Goal: Contribute content: Contribute content

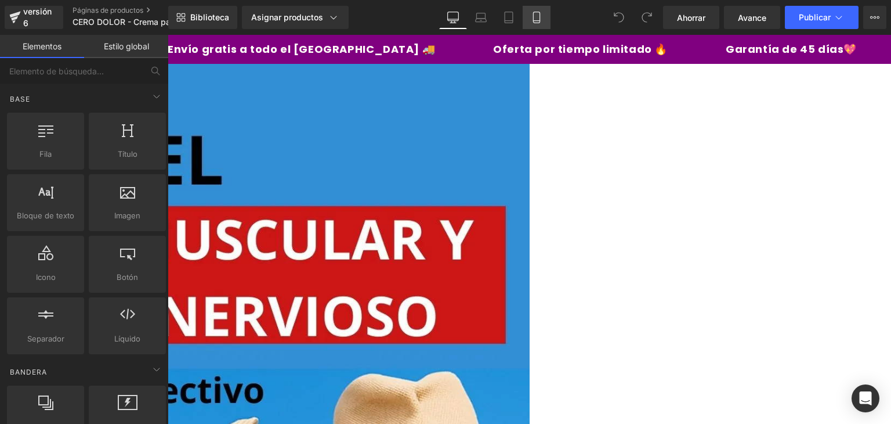
click at [534, 27] on link "Móvil" at bounding box center [537, 17] width 28 height 23
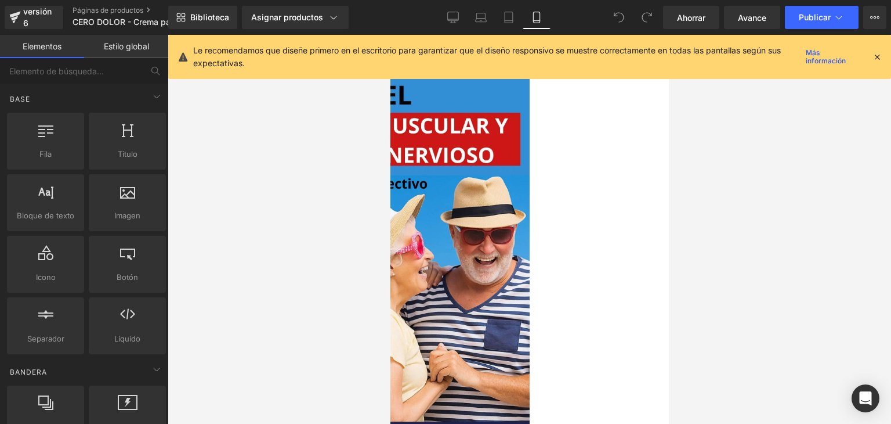
click at [875, 58] on icon at bounding box center [877, 57] width 10 height 10
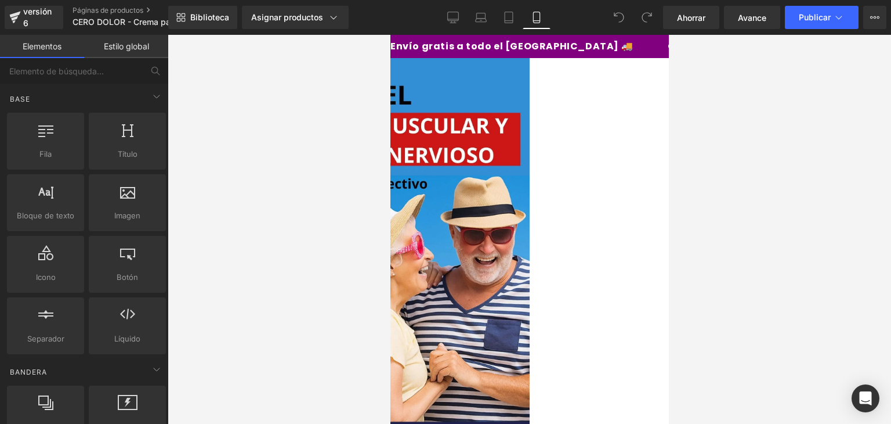
click at [390, 35] on font "Imagen" at bounding box center [390, 35] width 0 height 0
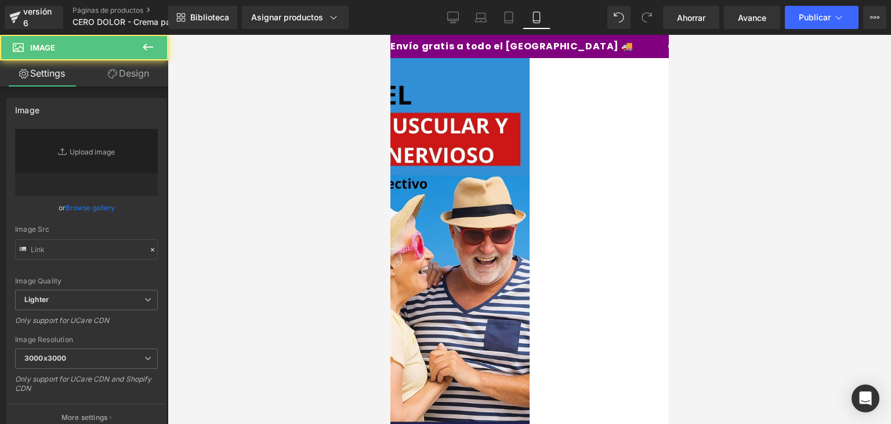
type input "https://ucarecdn.com/45ae50f6-eebc-480a-b675-b8e141997c02/-/format/auto/-/previ…"
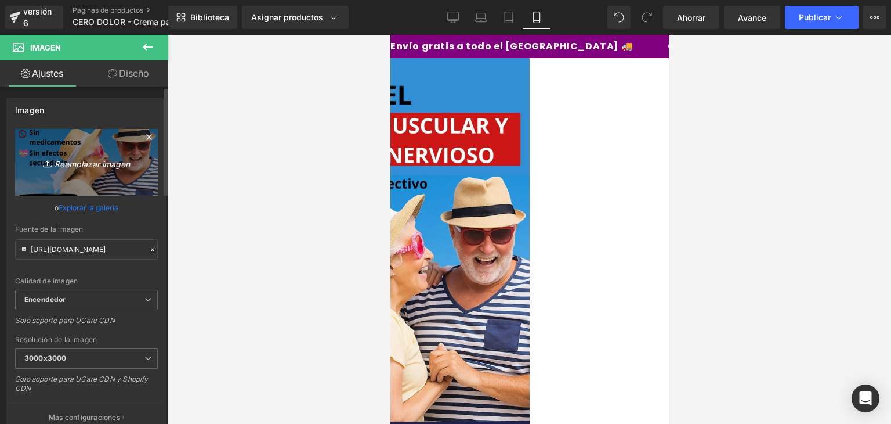
click at [103, 165] on font "Reemplazar imagen" at bounding box center [92, 163] width 75 height 10
type input "C:\fakepath\WhatsApp-Image-2025-08-21-at-7.37.19-PM.webp"
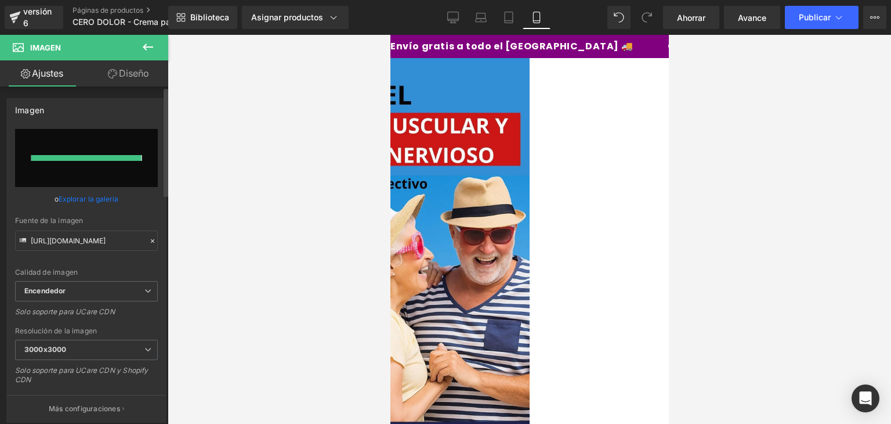
type input "https://ucarecdn.com/15b0398e-ae54-4069-8937-102c5a64bd88/-/format/auto/-/previ…"
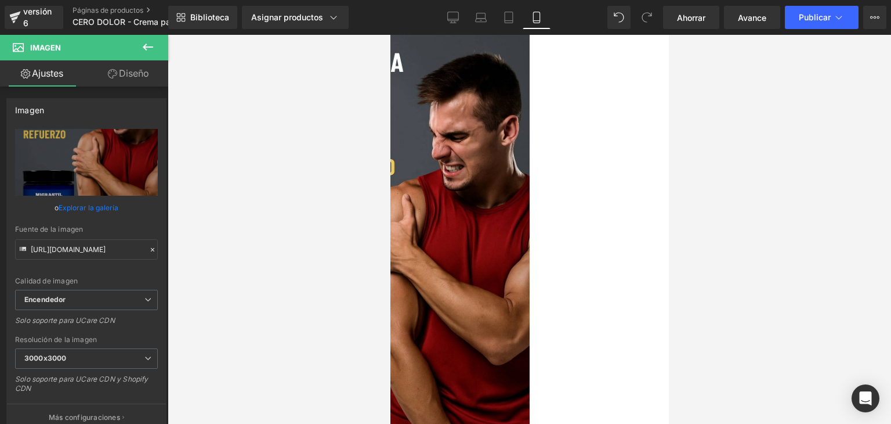
scroll to position [26, 0]
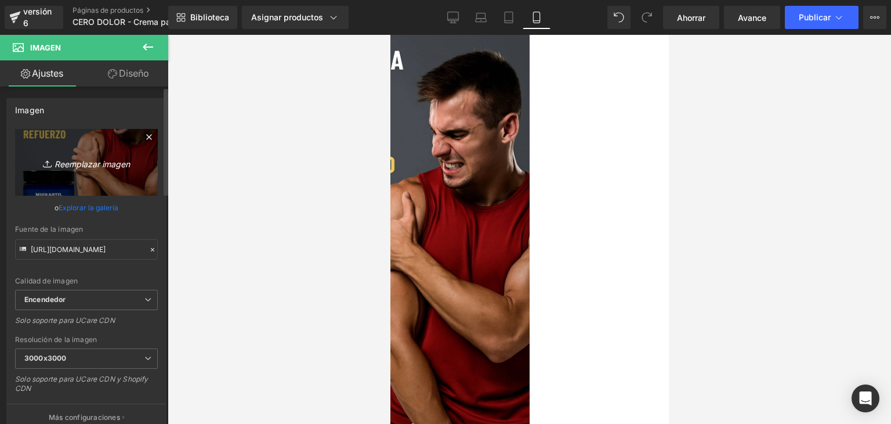
click at [109, 165] on font "Reemplazar imagen" at bounding box center [92, 163] width 75 height 10
type input "C:\fakepath\Añadir-un-título-_8_.webp"
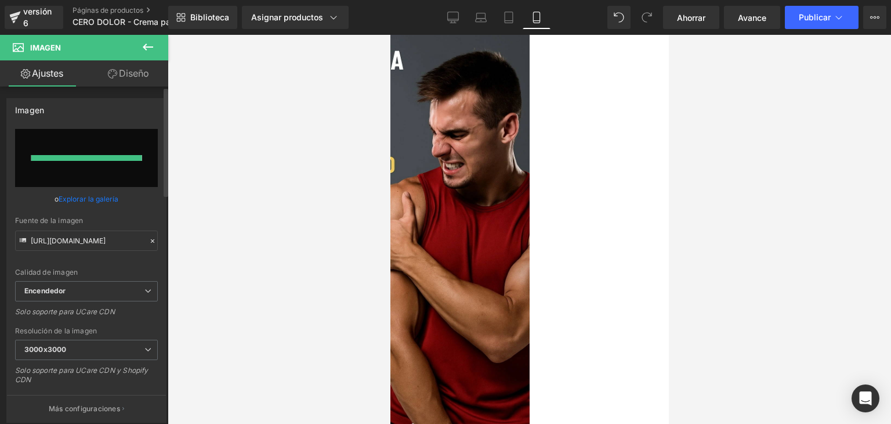
type input "https://ucarecdn.com/6f18899f-8f6d-4526-bc27-928cb55f7eeb/-/format/auto/-/previ…"
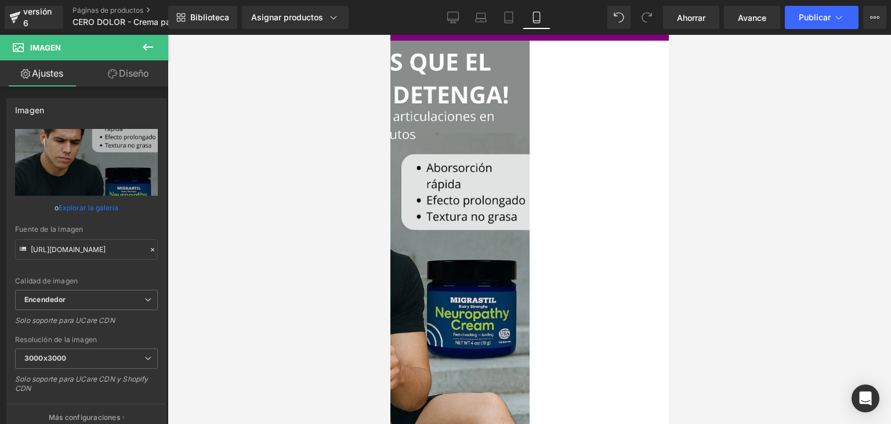
scroll to position [0, 0]
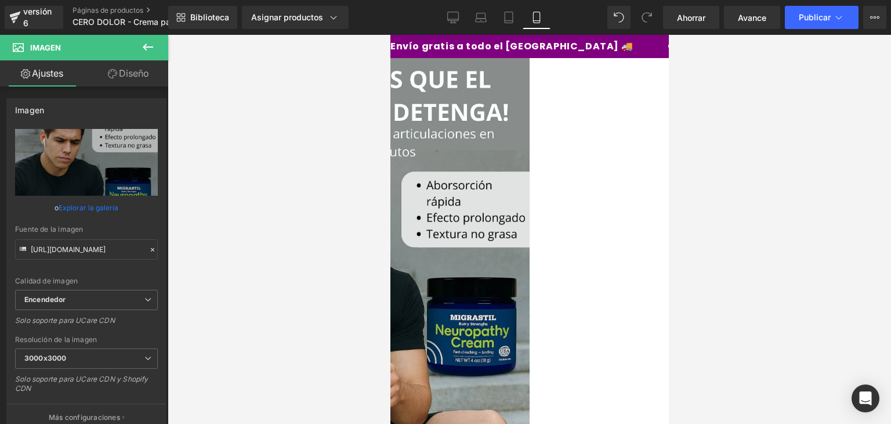
click at [390, 35] on font "Fila" at bounding box center [390, 35] width 0 height 0
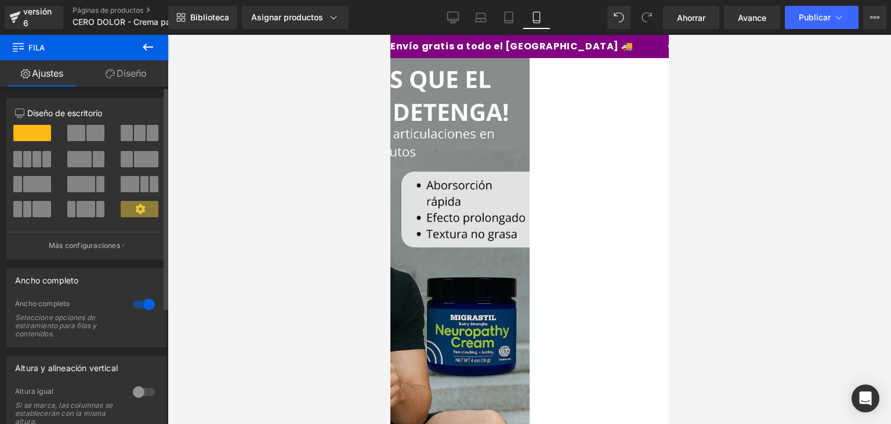
click at [142, 307] on div at bounding box center [144, 304] width 28 height 19
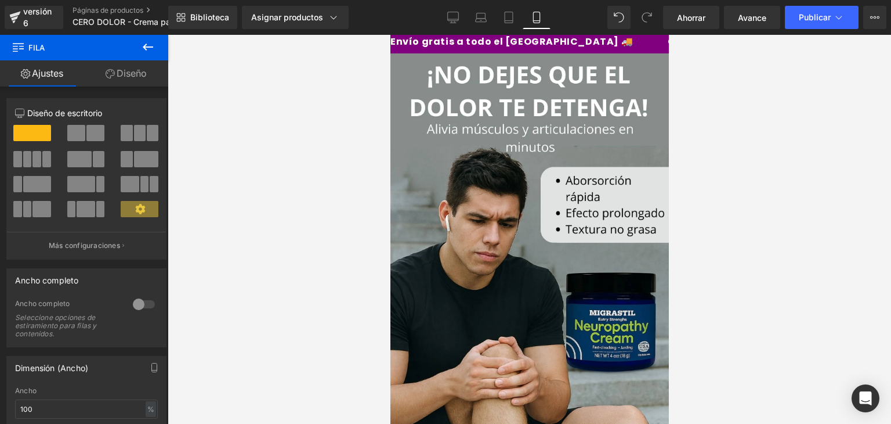
scroll to position [4, 0]
click at [144, 50] on icon at bounding box center [148, 47] width 14 height 14
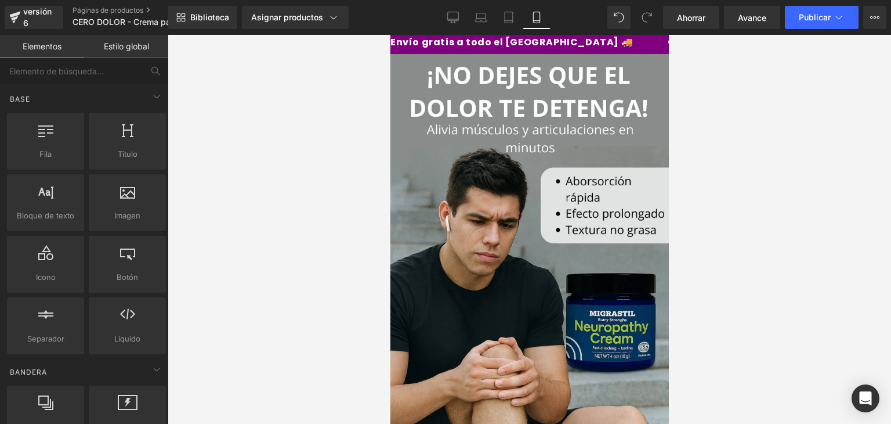
click at [390, 35] on font "Imagen" at bounding box center [390, 35] width 0 height 0
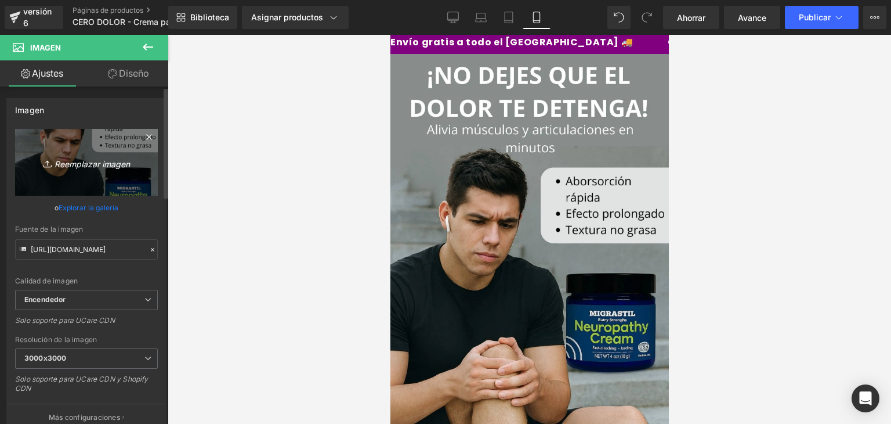
click at [69, 161] on font "Reemplazar imagen" at bounding box center [92, 163] width 75 height 10
type input "C:\fakepath\✅.webp"
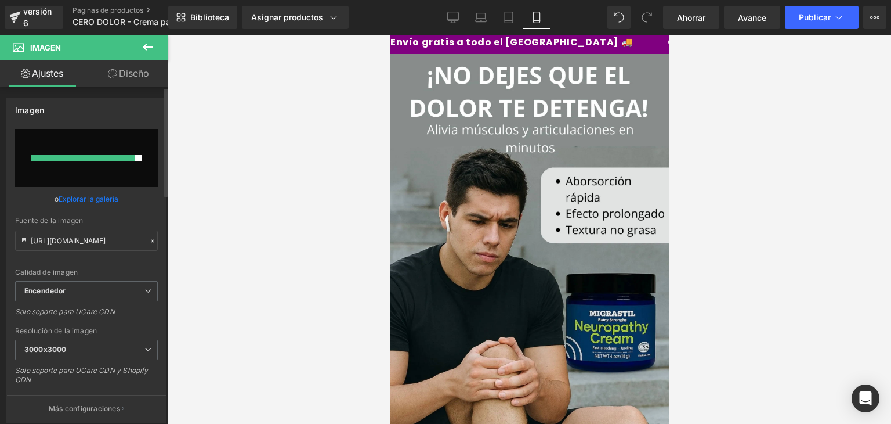
click at [95, 191] on link "Explorar la galería" at bounding box center [89, 199] width 60 height 20
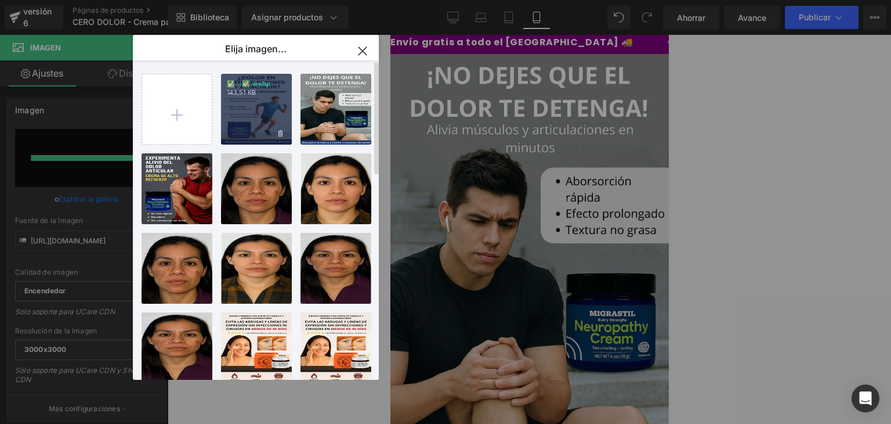
click at [234, 98] on div "✅...✅.webp 143,51 KB" at bounding box center [256, 109] width 71 height 71
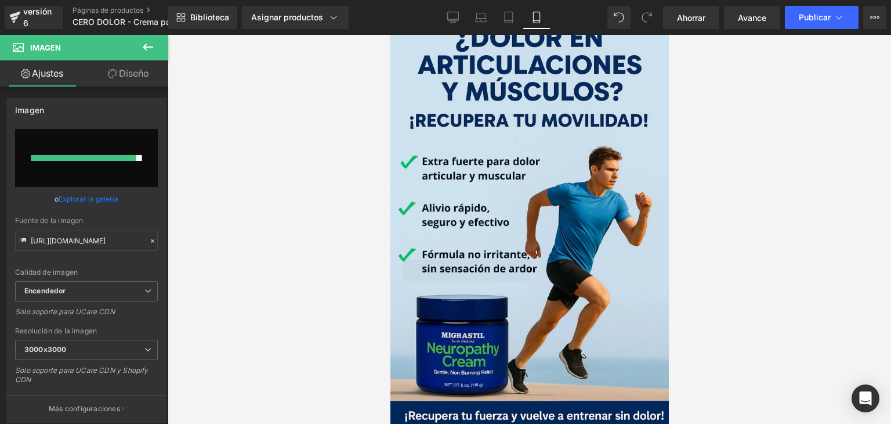
scroll to position [2, 0]
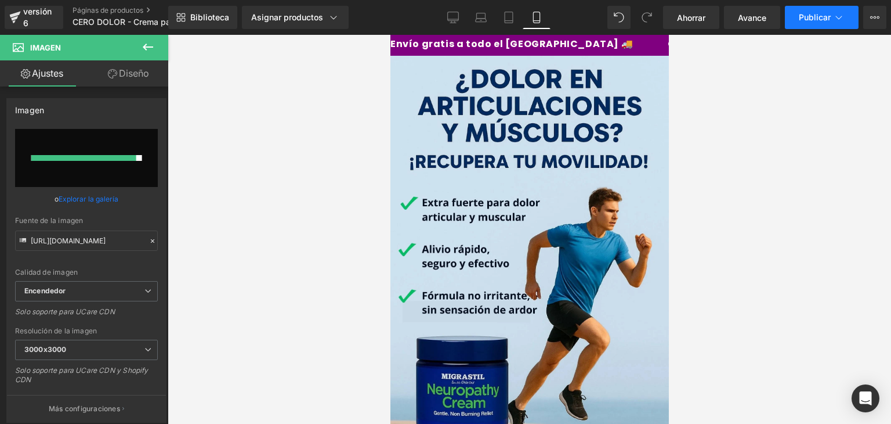
click at [801, 21] on font "Publicar" at bounding box center [815, 17] width 32 height 10
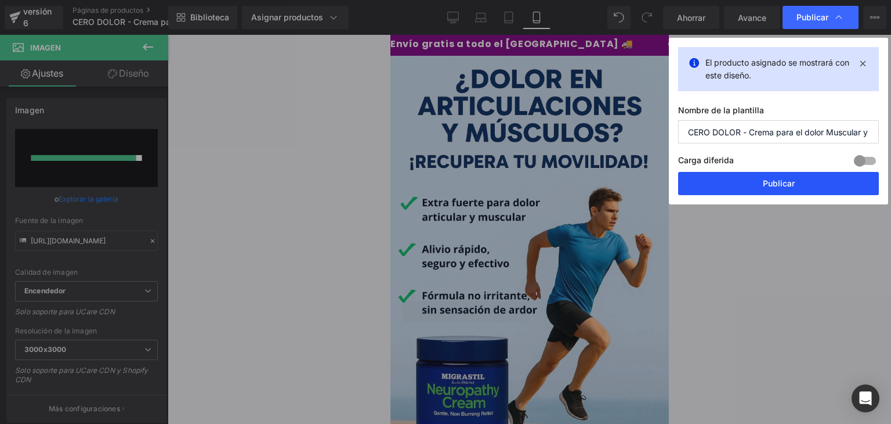
click at [750, 179] on button "Publicar" at bounding box center [778, 183] width 201 height 23
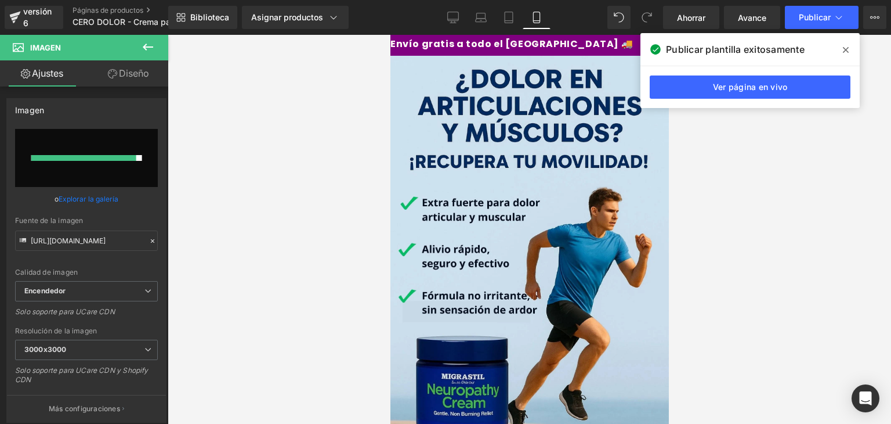
click at [844, 50] on icon at bounding box center [846, 49] width 6 height 9
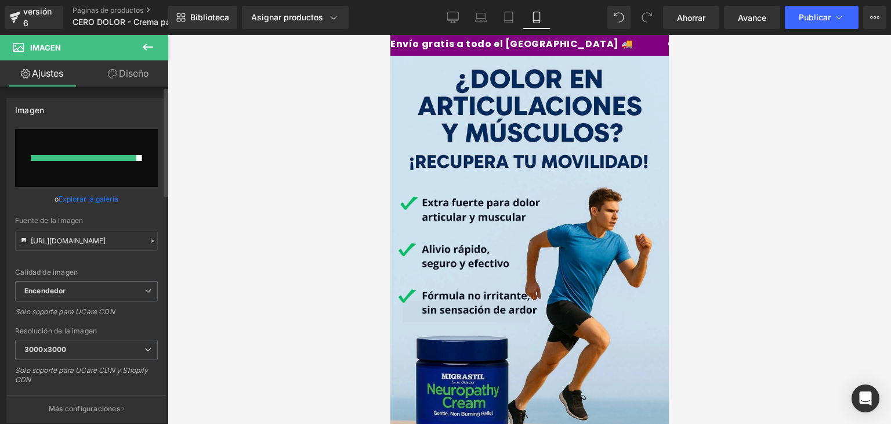
click at [100, 161] on input "file" at bounding box center [86, 158] width 143 height 58
click at [110, 204] on link "Explorar la galería" at bounding box center [89, 199] width 60 height 20
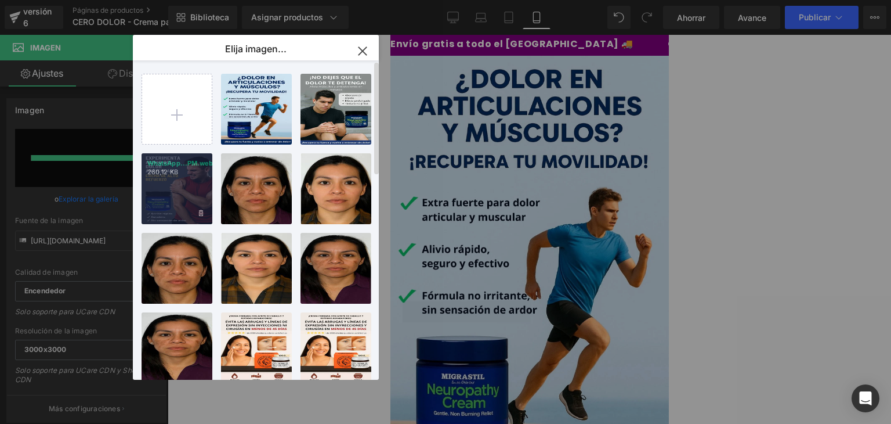
click at [174, 177] on div "WhatsApp...PM.webp 260,12 KB" at bounding box center [177, 188] width 71 height 71
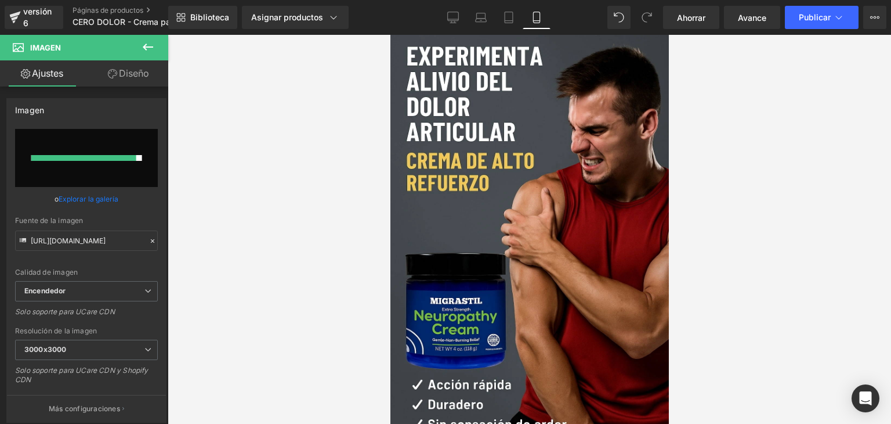
scroll to position [32, 0]
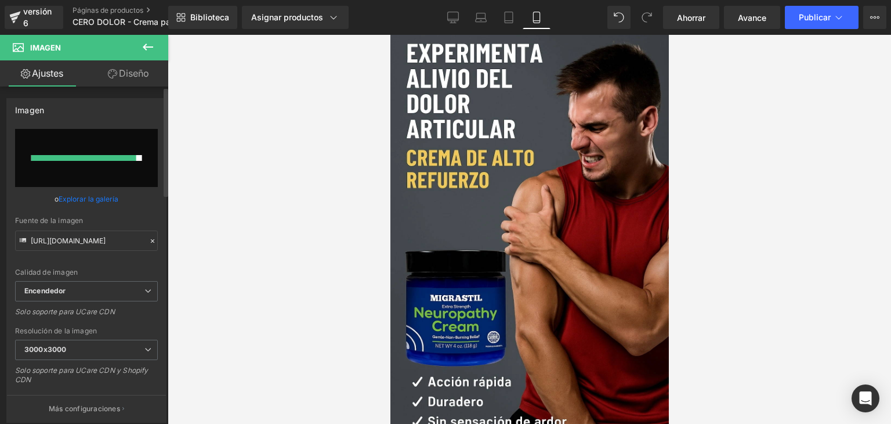
click at [93, 191] on link "Explorar la galería" at bounding box center [89, 199] width 60 height 20
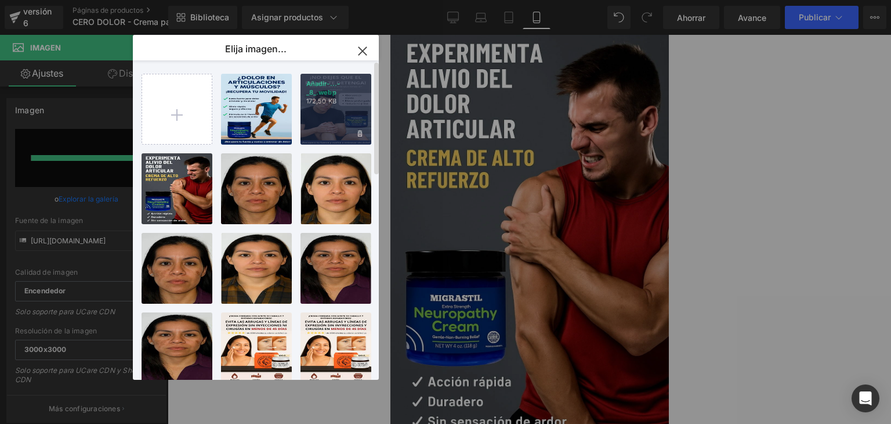
click at [339, 103] on p "172,50 KB" at bounding box center [335, 101] width 59 height 9
type input "https://ucarecdn.com/6f18899f-8f6d-4526-bc27-928cb55f7eeb/-/format/auto/-/previ…"
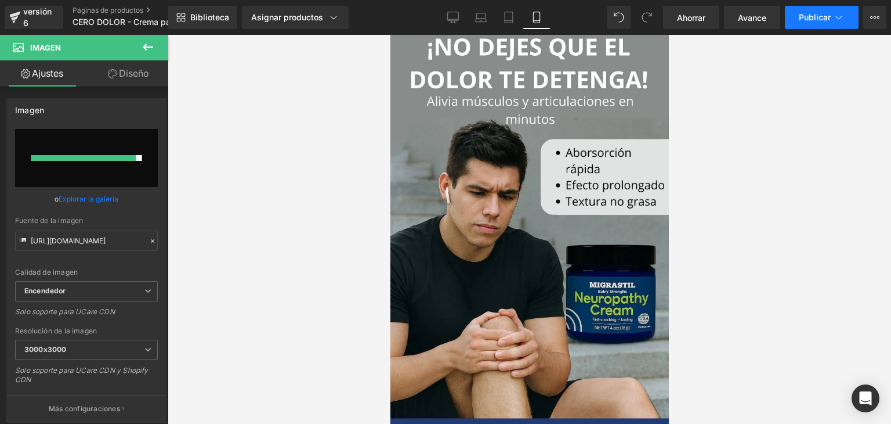
click at [804, 15] on font "Publicar" at bounding box center [815, 17] width 32 height 10
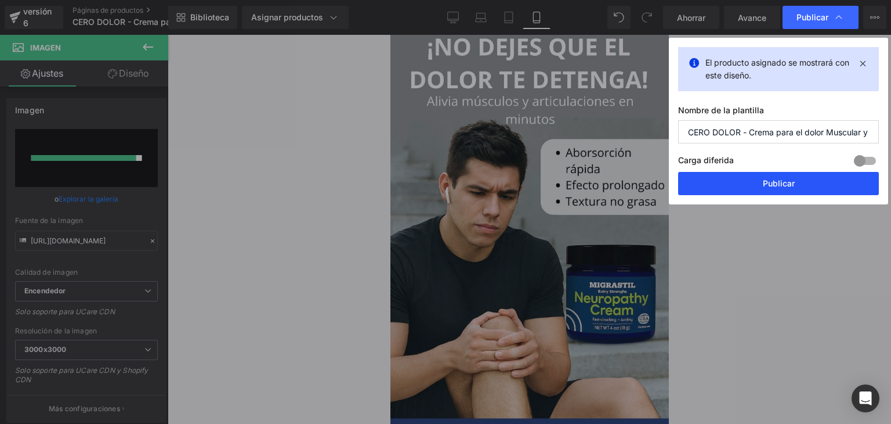
click at [725, 180] on button "Publicar" at bounding box center [778, 183] width 201 height 23
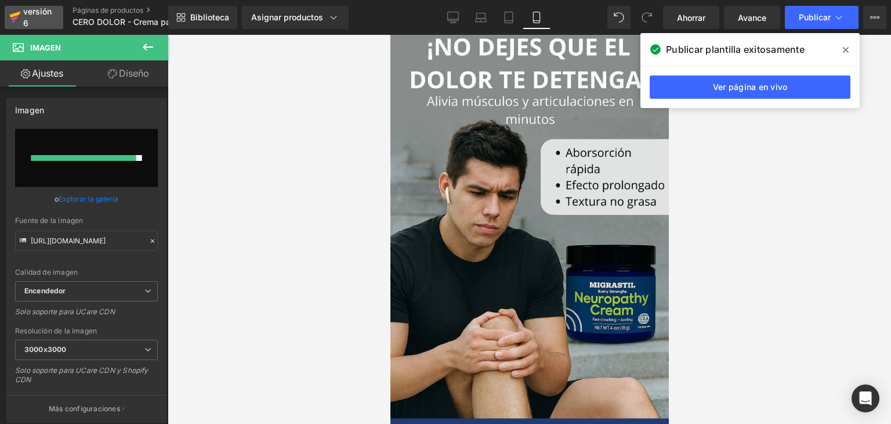
click at [40, 18] on div "versión 6" at bounding box center [38, 17] width 35 height 27
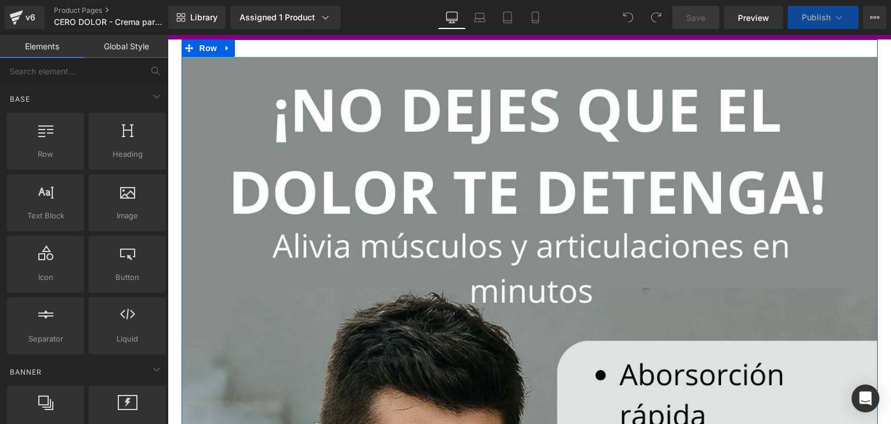
scroll to position [28, 0]
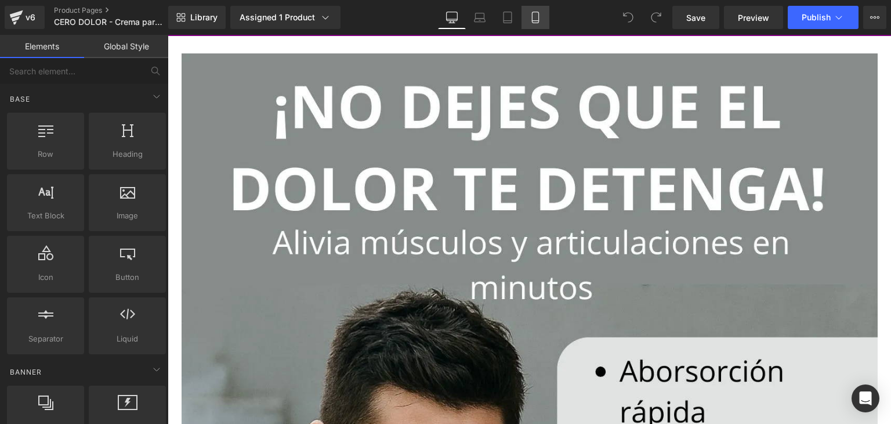
click at [535, 24] on link "Mobile" at bounding box center [536, 17] width 28 height 23
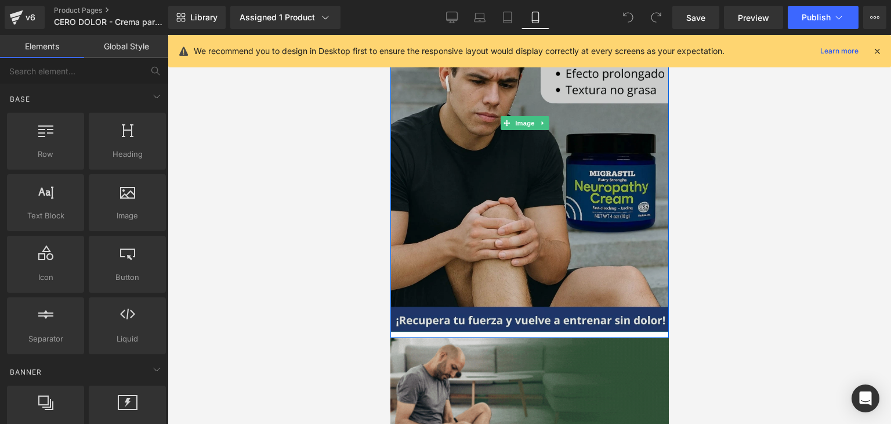
scroll to position [144, 0]
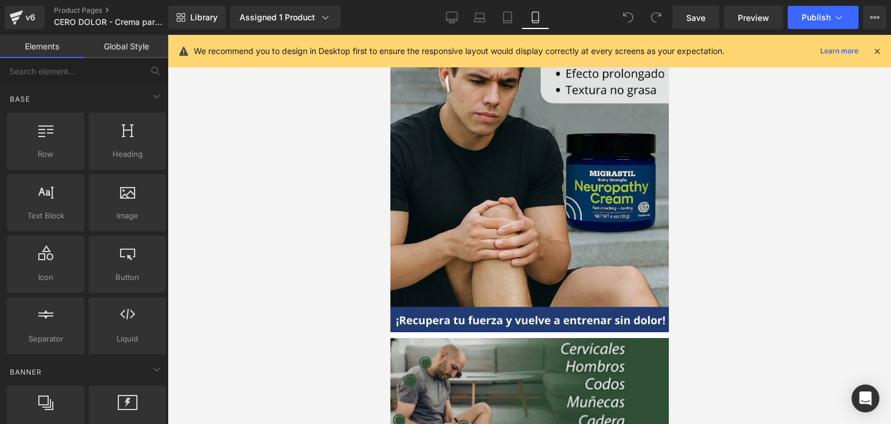
click at [873, 54] on icon at bounding box center [877, 51] width 10 height 10
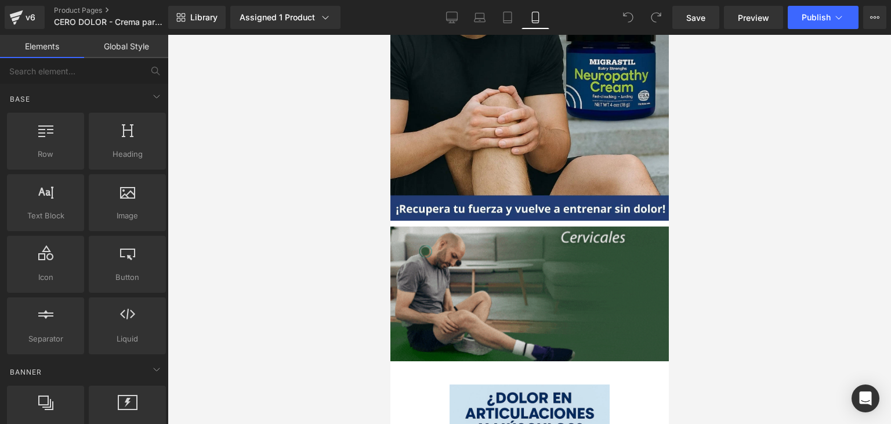
scroll to position [279, 0]
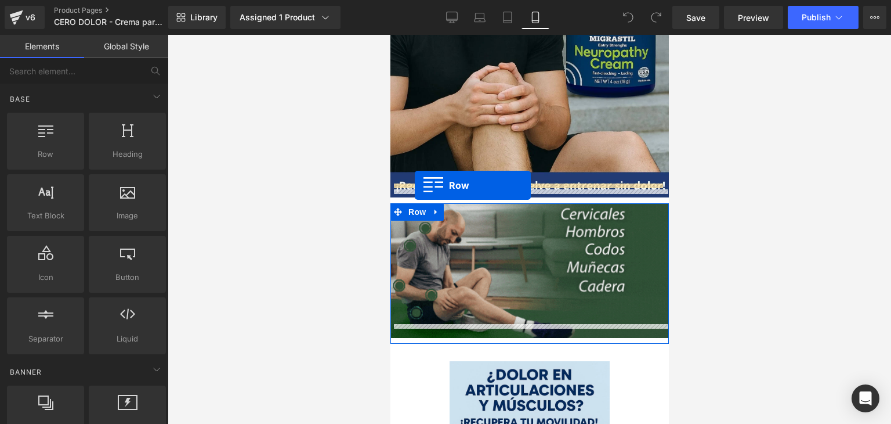
drag, startPoint x: 450, startPoint y: 169, endPoint x: 414, endPoint y: 185, distance: 38.9
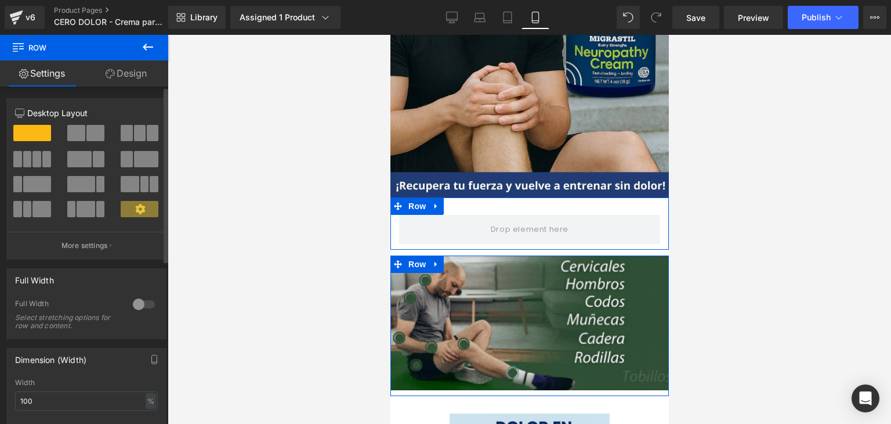
click at [135, 308] on div at bounding box center [144, 304] width 28 height 19
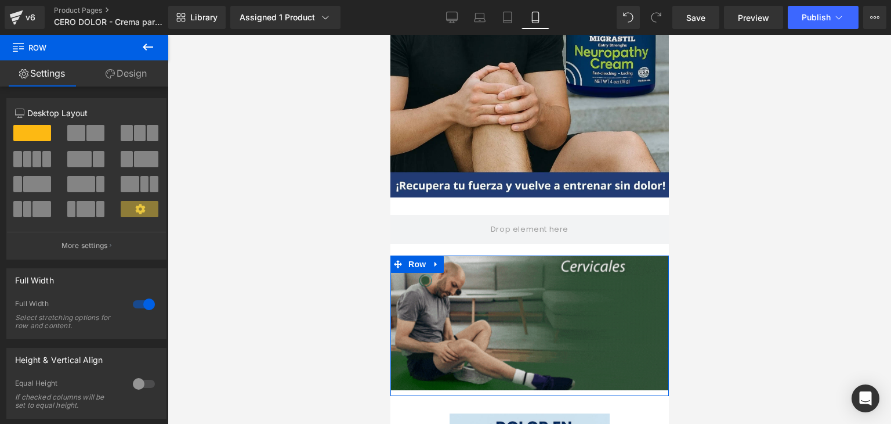
click at [151, 50] on icon at bounding box center [148, 47] width 14 height 14
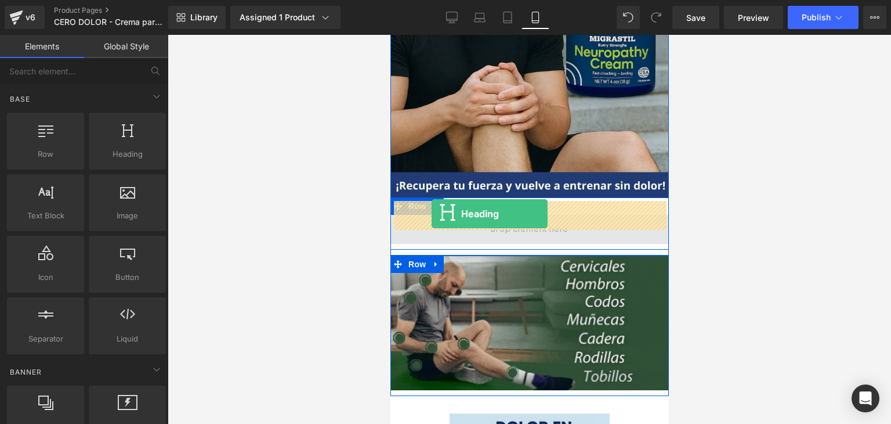
drag, startPoint x: 515, startPoint y: 164, endPoint x: 431, endPoint y: 214, distance: 97.5
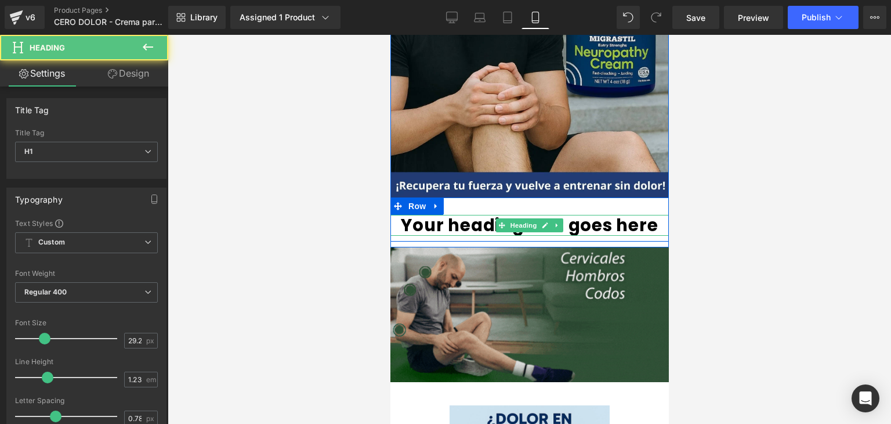
click at [650, 216] on h1 "Your heading text goes here" at bounding box center [529, 225] width 279 height 21
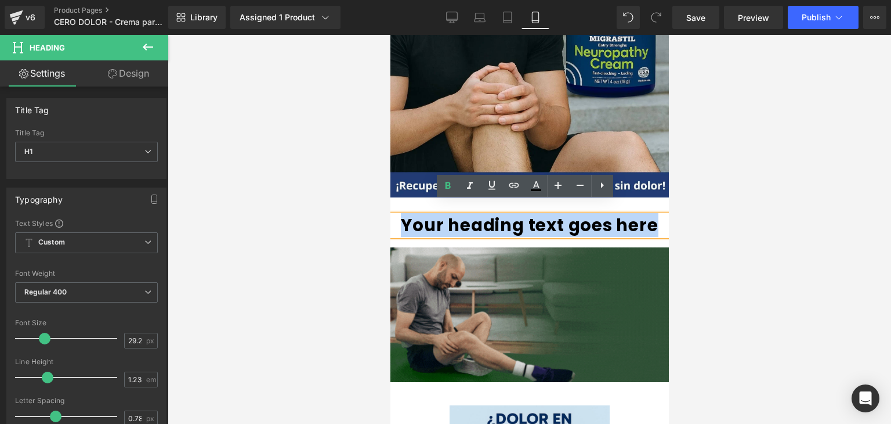
drag, startPoint x: 650, startPoint y: 216, endPoint x: 407, endPoint y: 211, distance: 242.6
click at [407, 215] on h1 "Your heading text goes here" at bounding box center [529, 225] width 279 height 21
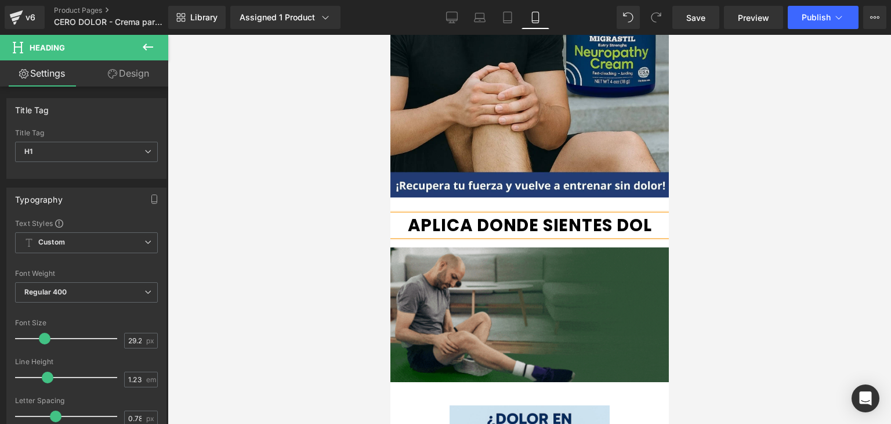
scroll to position [0, 1]
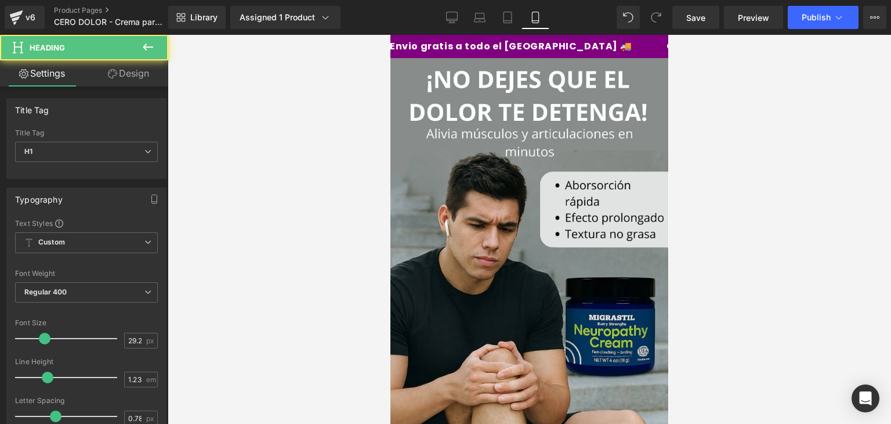
drag, startPoint x: 555, startPoint y: 234, endPoint x: 418, endPoint y: 209, distance: 139.2
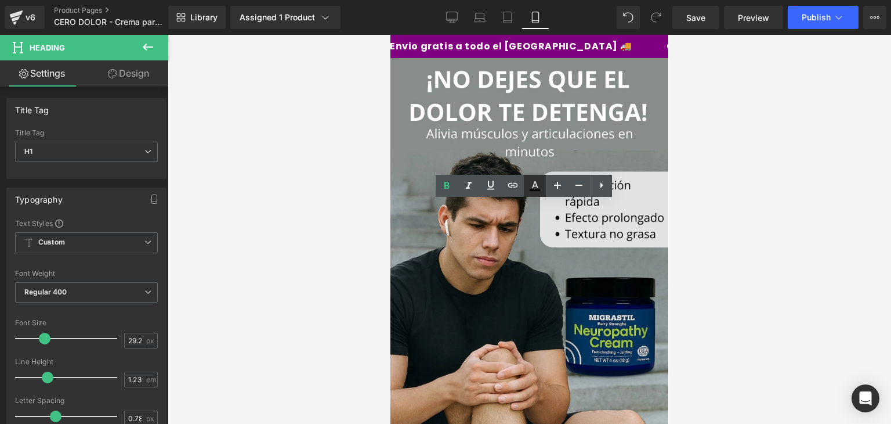
click at [537, 186] on icon at bounding box center [535, 184] width 6 height 7
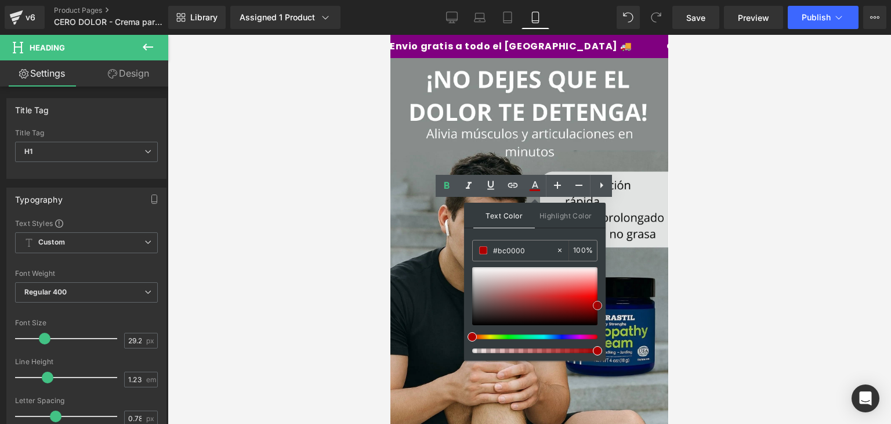
type input "#b20000"
drag, startPoint x: 561, startPoint y: 284, endPoint x: 599, endPoint y: 305, distance: 43.9
click at [598, 305] on div at bounding box center [534, 296] width 125 height 58
click at [599, 305] on span at bounding box center [597, 305] width 9 height 9
click at [582, 187] on icon at bounding box center [579, 185] width 14 height 14
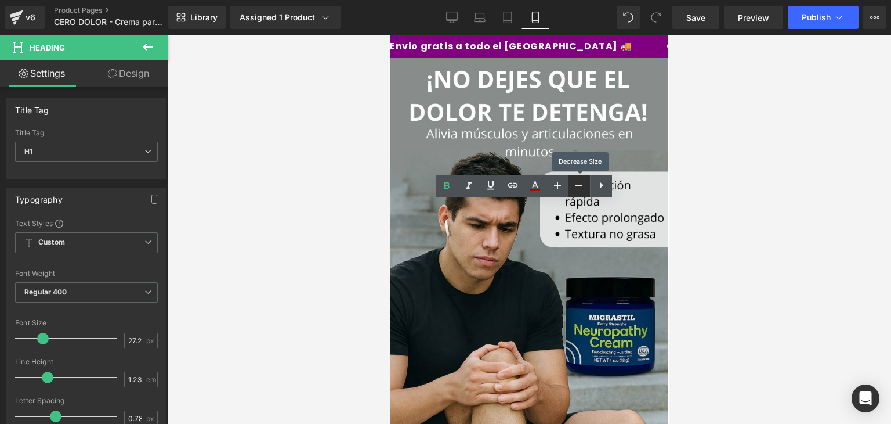
click at [582, 187] on icon at bounding box center [579, 185] width 14 height 14
type input "23.25"
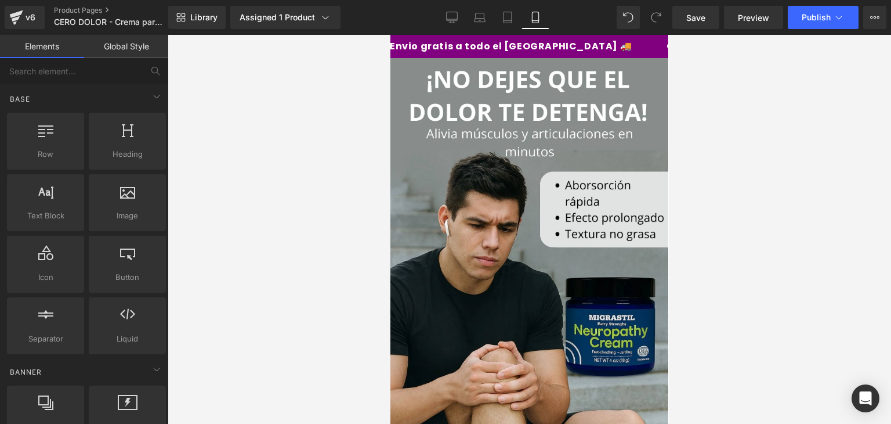
click at [684, 227] on div at bounding box center [530, 229] width 724 height 389
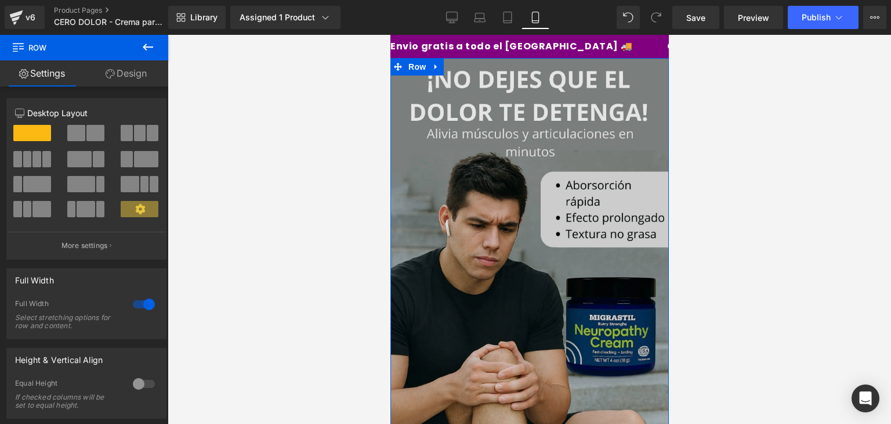
drag, startPoint x: 593, startPoint y: 189, endPoint x: 595, endPoint y: 179, distance: 9.4
click at [595, 179] on div "Image APLICA DONDE SIENTES DOLOR Heading Row" at bounding box center [529, 282] width 279 height 448
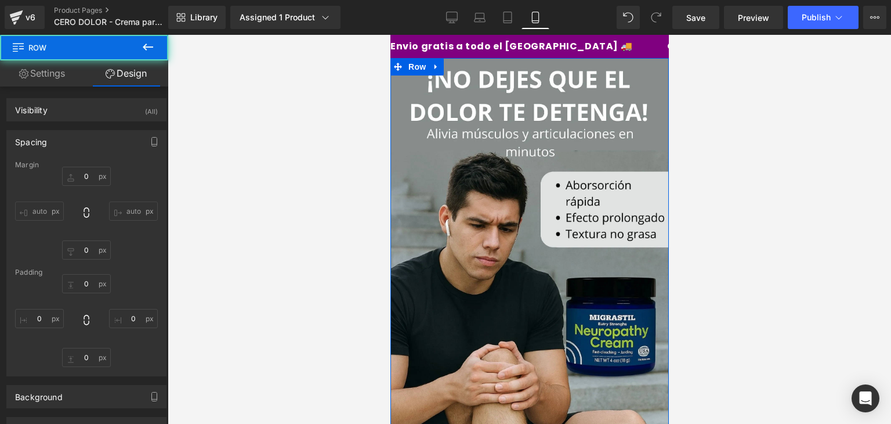
type input "0"
type input "14"
type input "0"
type input "10"
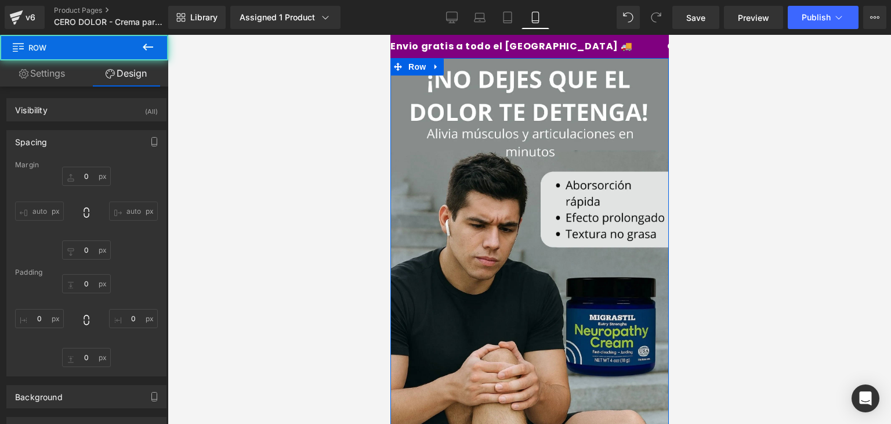
type input "0"
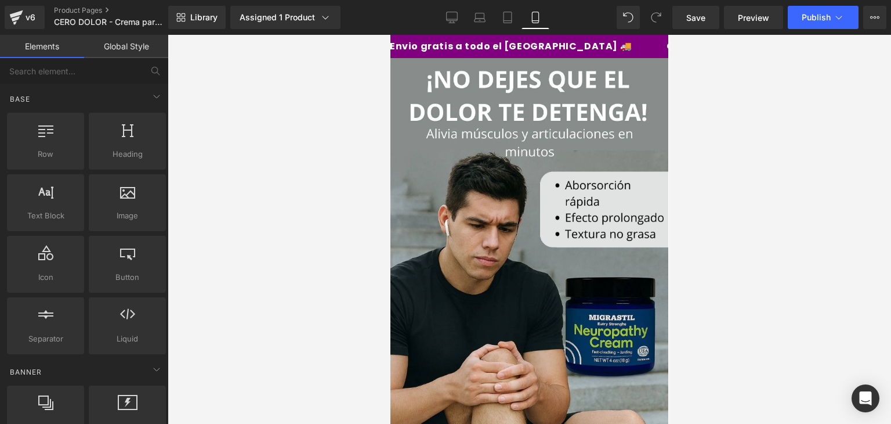
click at [682, 209] on div at bounding box center [530, 229] width 724 height 389
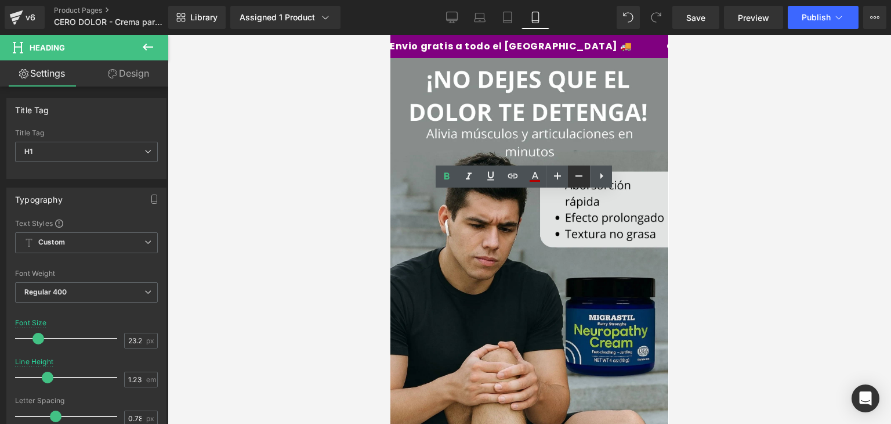
click at [572, 178] on icon at bounding box center [579, 176] width 14 height 14
type input "21.25"
click at [721, 258] on div at bounding box center [530, 229] width 724 height 389
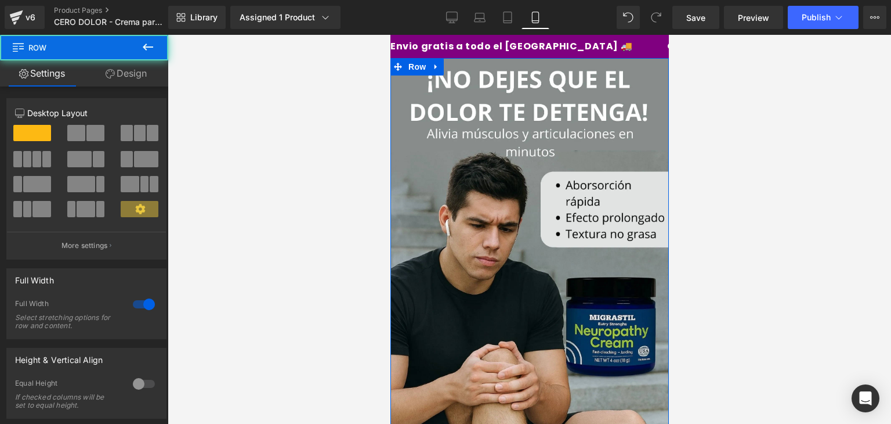
drag, startPoint x: 612, startPoint y: 212, endPoint x: 612, endPoint y: 205, distance: 7.0
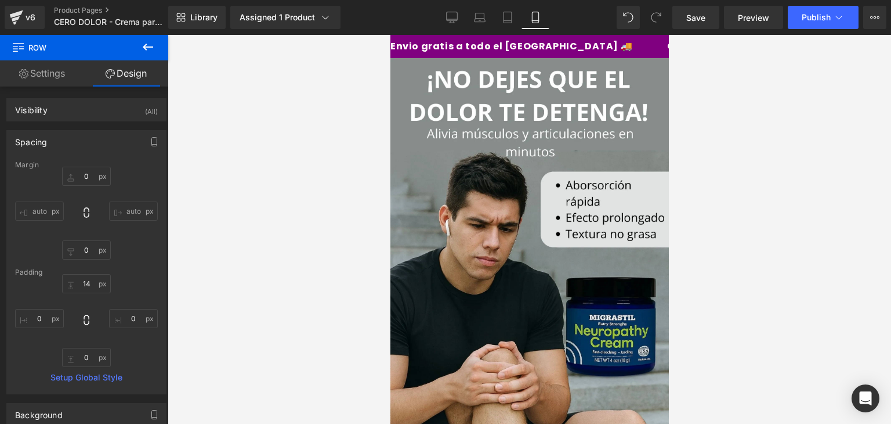
click at [727, 214] on div at bounding box center [530, 229] width 724 height 389
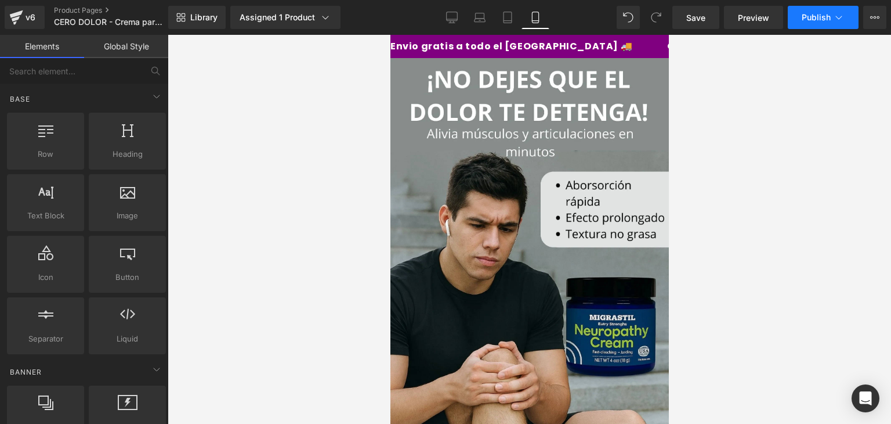
click at [823, 13] on span "Publish" at bounding box center [816, 17] width 29 height 9
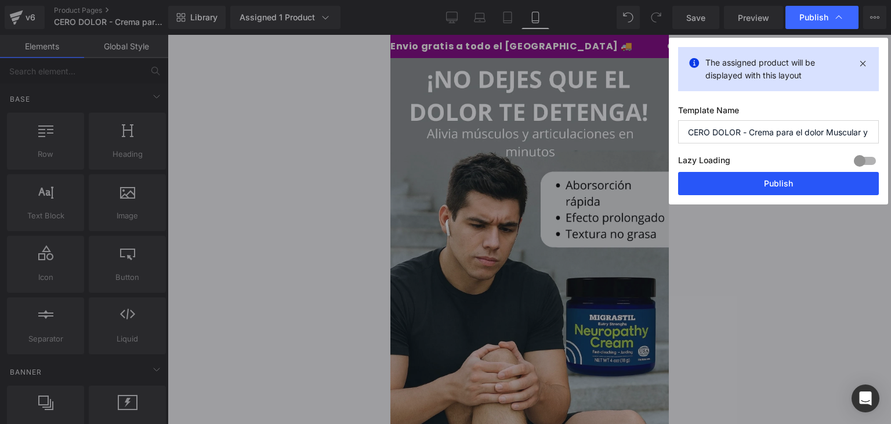
click at [774, 182] on button "Publish" at bounding box center [778, 183] width 201 height 23
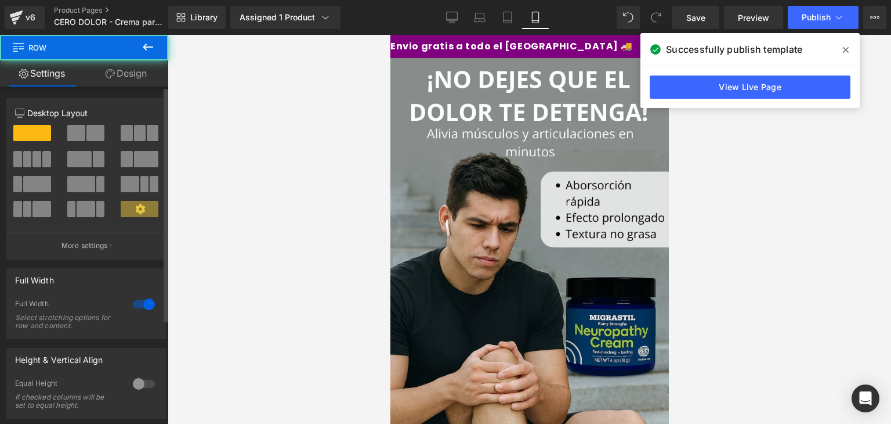
click at [136, 305] on div at bounding box center [144, 304] width 28 height 19
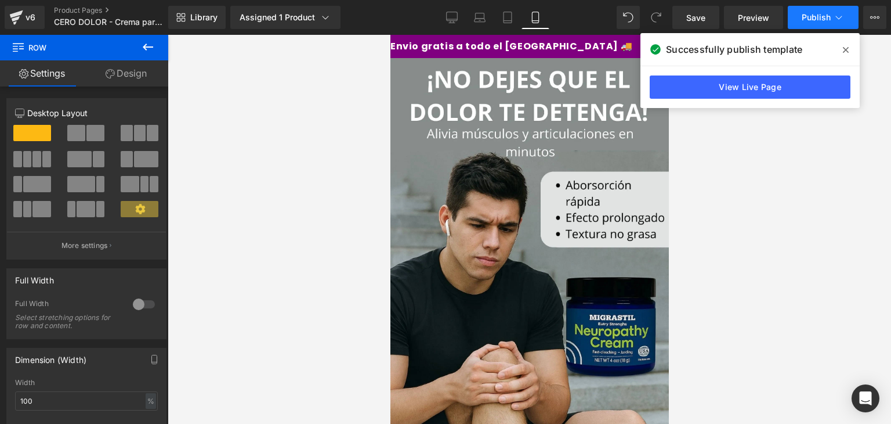
click at [811, 14] on span "Publish" at bounding box center [816, 17] width 29 height 9
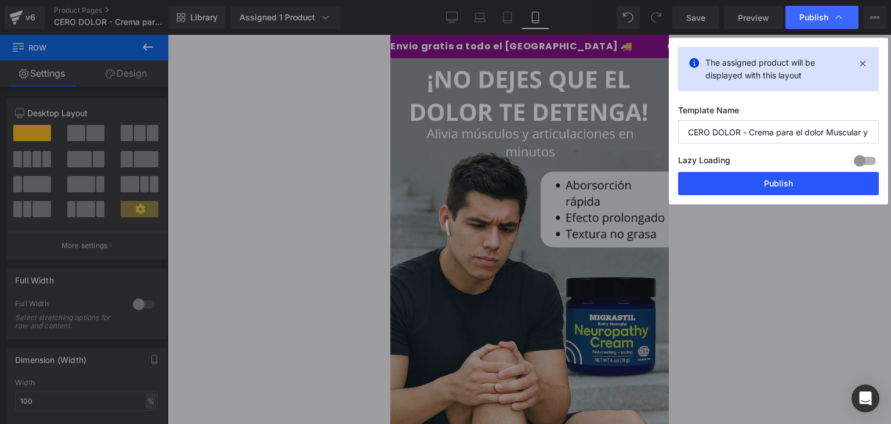
click at [764, 183] on button "Publish" at bounding box center [778, 183] width 201 height 23
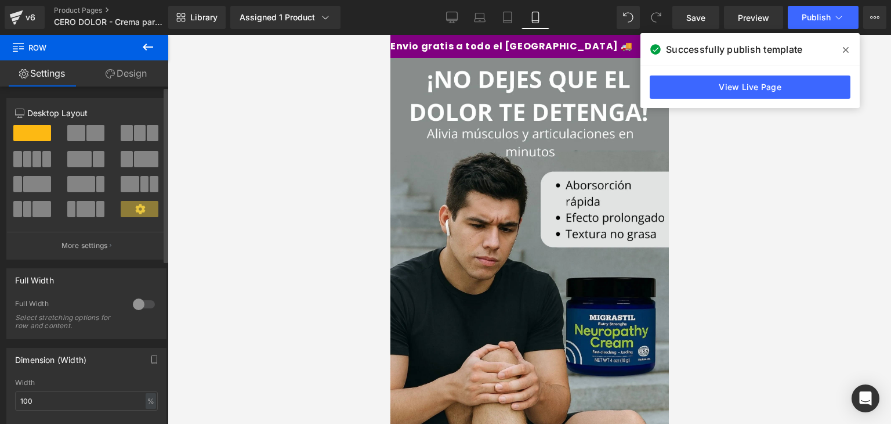
click at [146, 294] on div "Full Width 0 Full Width Select stretching options for row and content." at bounding box center [86, 303] width 160 height 71
click at [139, 301] on div at bounding box center [144, 304] width 28 height 19
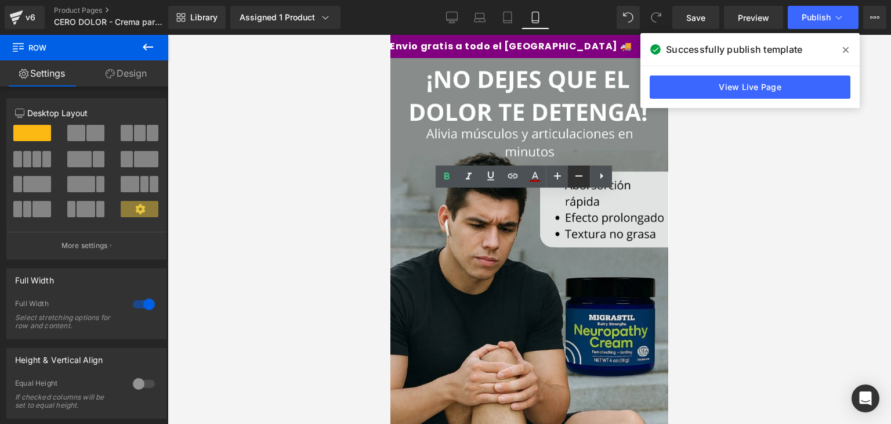
click at [576, 175] on icon at bounding box center [579, 175] width 7 height 1
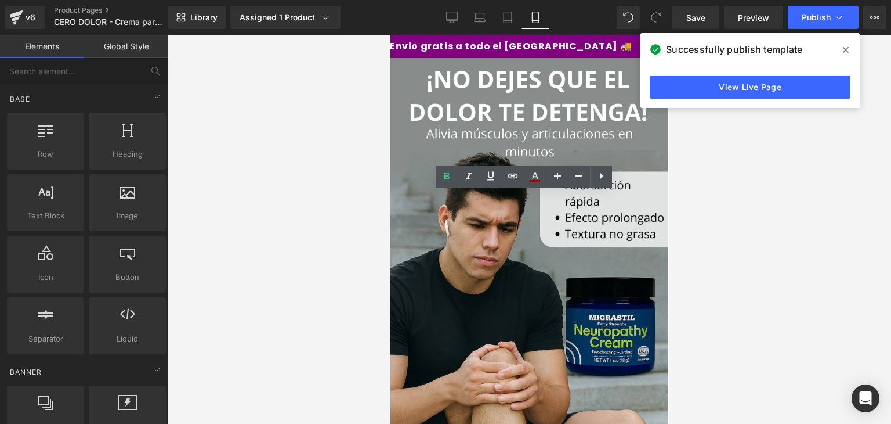
click at [688, 208] on div at bounding box center [530, 229] width 724 height 389
click at [808, 14] on span "Publish" at bounding box center [816, 17] width 29 height 9
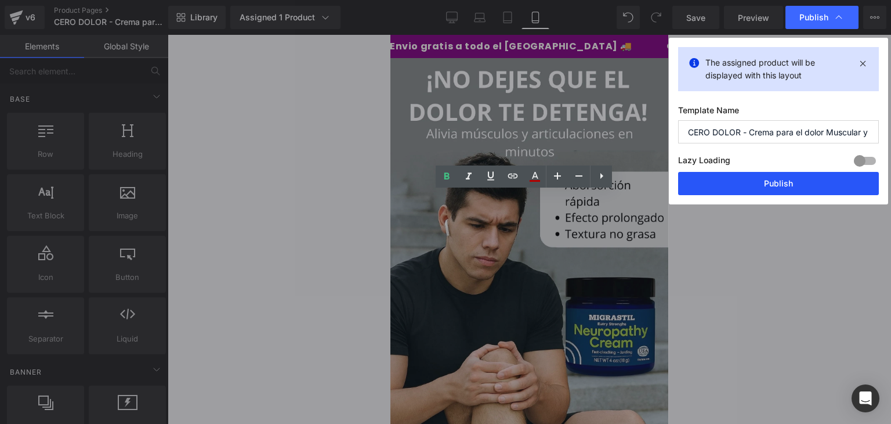
click at [753, 187] on button "Publish" at bounding box center [778, 183] width 201 height 23
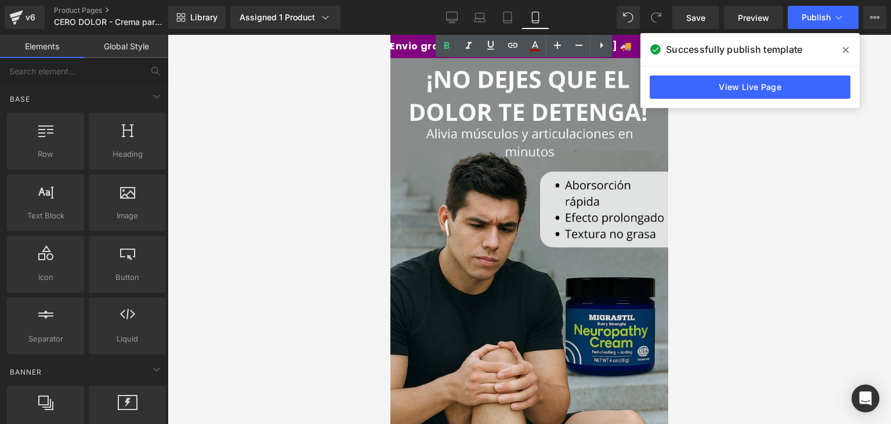
scroll to position [1137, 0]
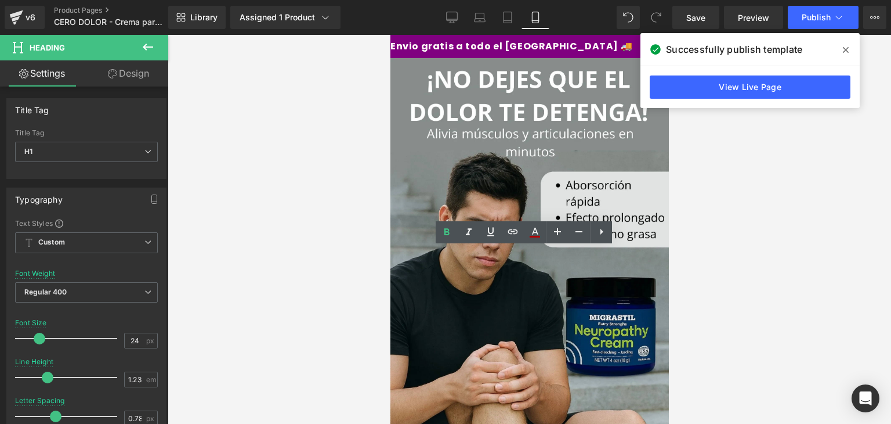
drag, startPoint x: 624, startPoint y: 256, endPoint x: 425, endPoint y: 256, distance: 199.0
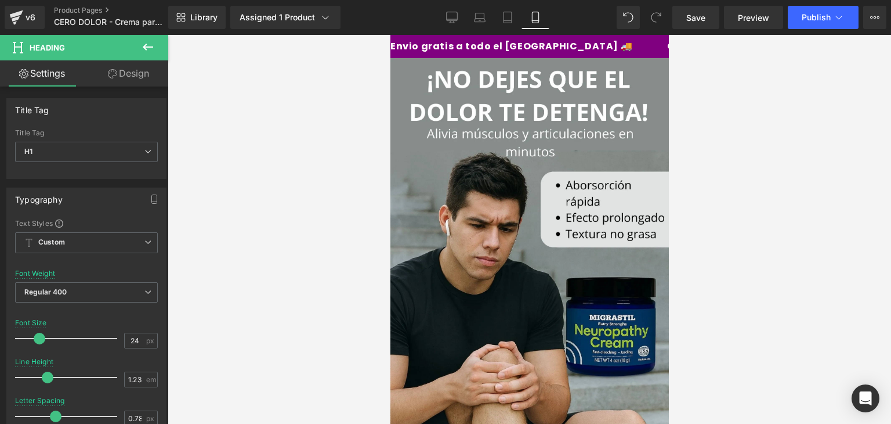
scroll to position [1170, 0]
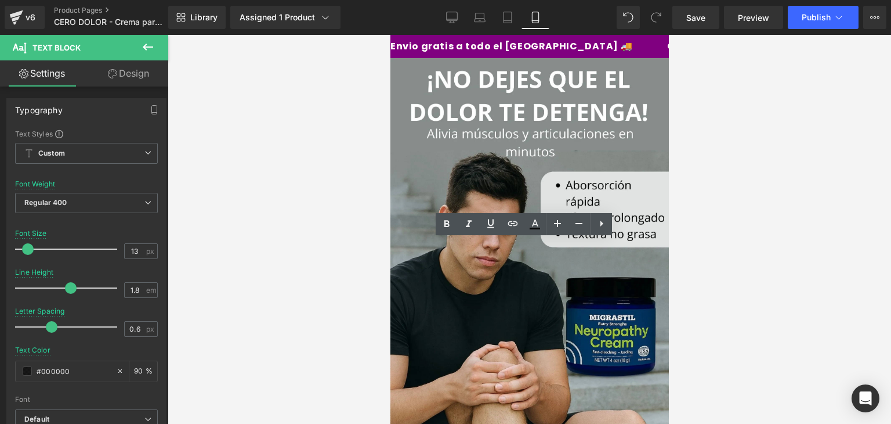
drag, startPoint x: 606, startPoint y: 261, endPoint x: 415, endPoint y: 249, distance: 191.9
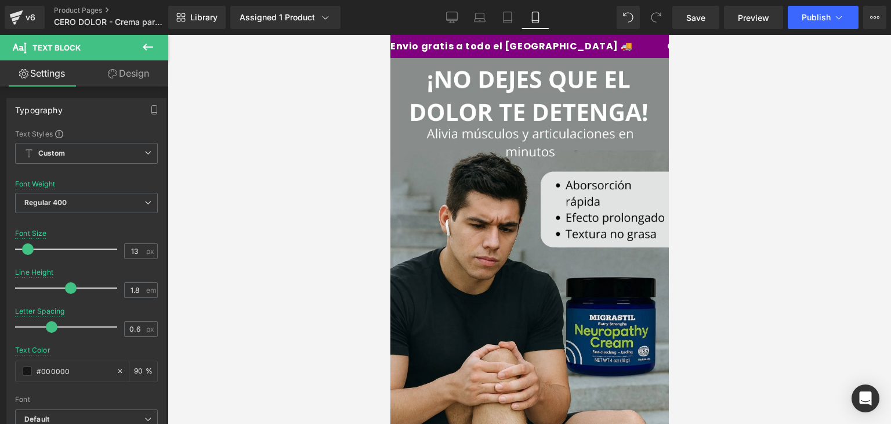
drag, startPoint x: 579, startPoint y: 315, endPoint x: 409, endPoint y: 260, distance: 179.3
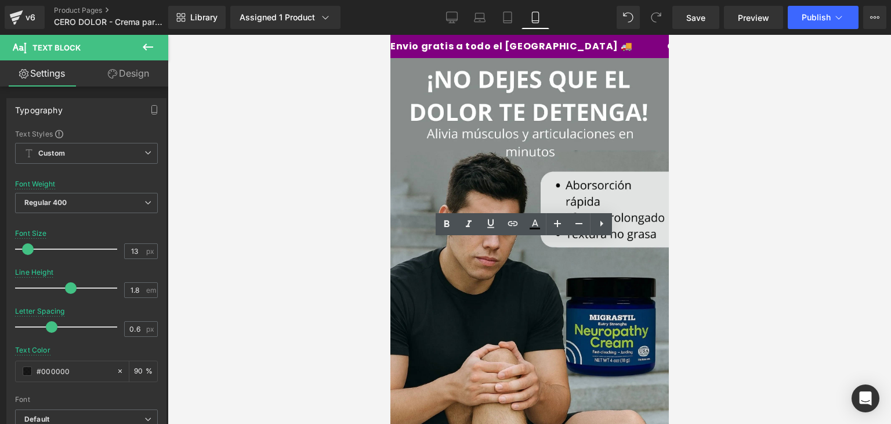
drag, startPoint x: 566, startPoint y: 317, endPoint x: 411, endPoint y: 287, distance: 158.0
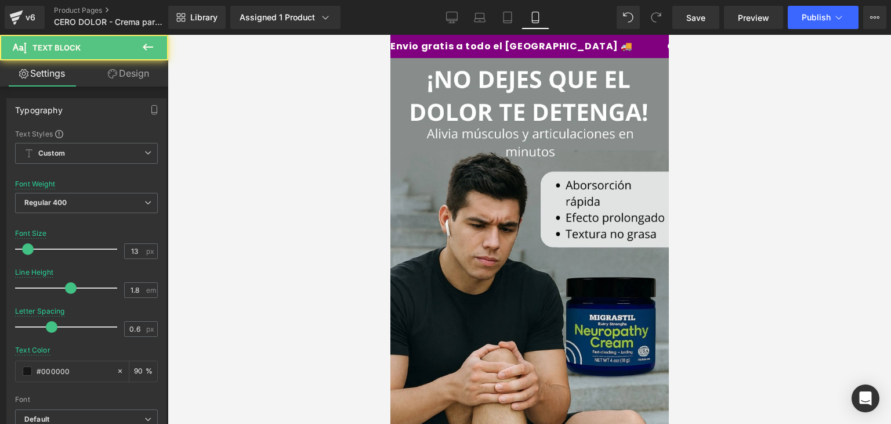
drag, startPoint x: 551, startPoint y: 262, endPoint x: 423, endPoint y: 259, distance: 127.7
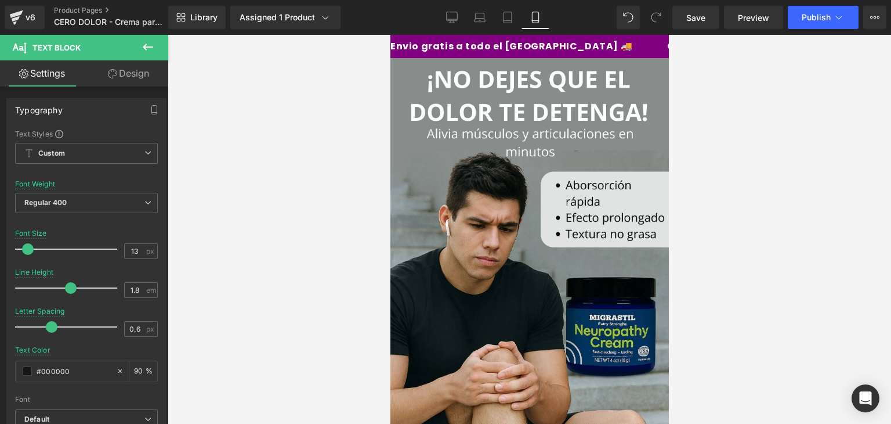
drag, startPoint x: 526, startPoint y: 259, endPoint x: 423, endPoint y: 262, distance: 102.7
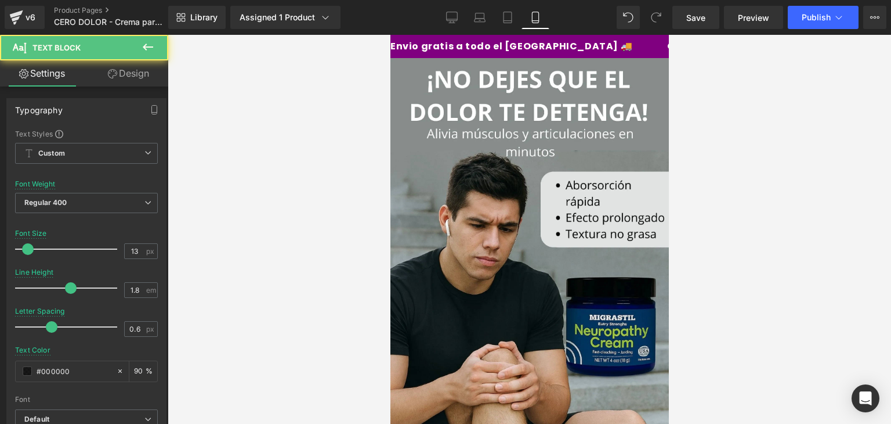
drag, startPoint x: 434, startPoint y: 261, endPoint x: 416, endPoint y: 259, distance: 18.1
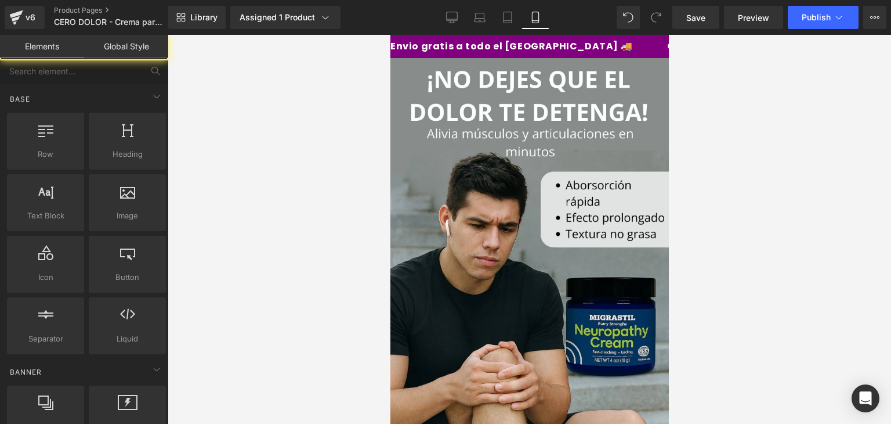
click at [679, 220] on div at bounding box center [530, 229] width 724 height 389
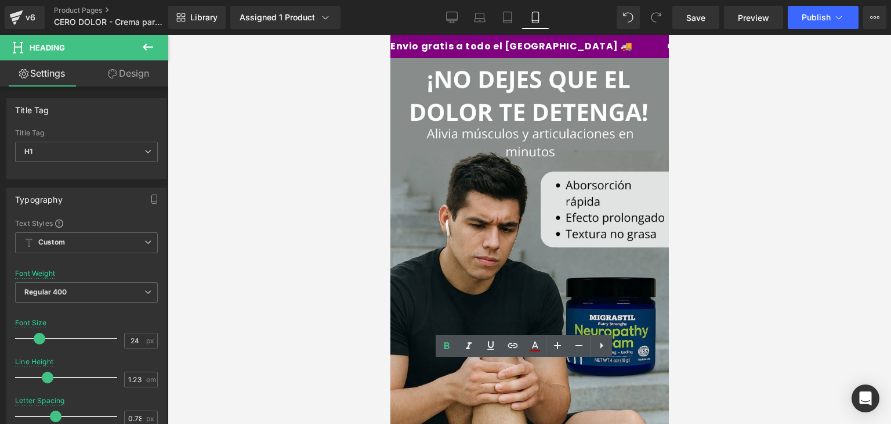
scroll to position [1122, 0]
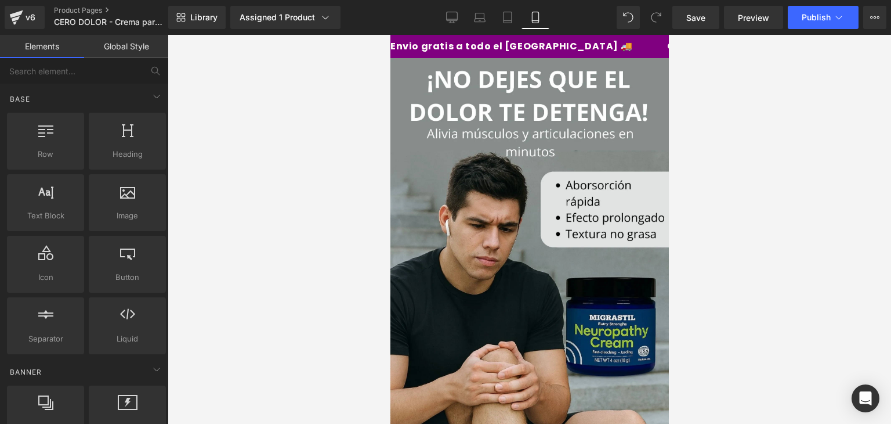
click at [694, 278] on div at bounding box center [530, 229] width 724 height 389
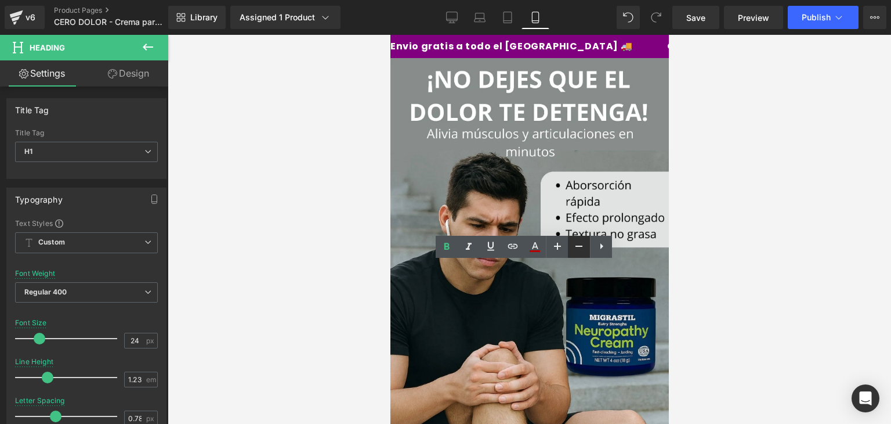
click at [575, 249] on icon at bounding box center [579, 246] width 14 height 14
type input "18"
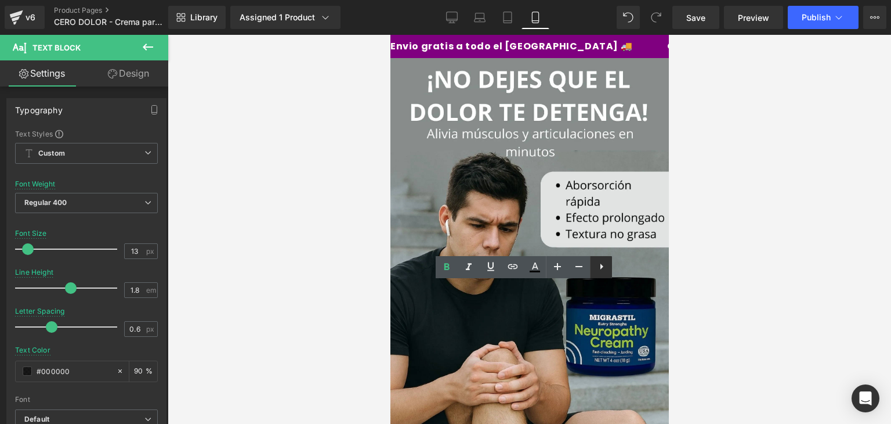
click at [598, 270] on icon at bounding box center [602, 266] width 14 height 14
click at [597, 265] on icon at bounding box center [601, 266] width 14 height 14
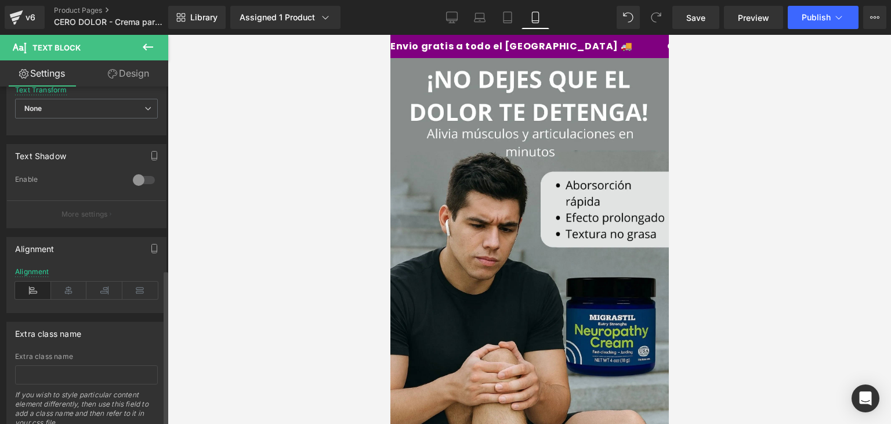
scroll to position [395, 0]
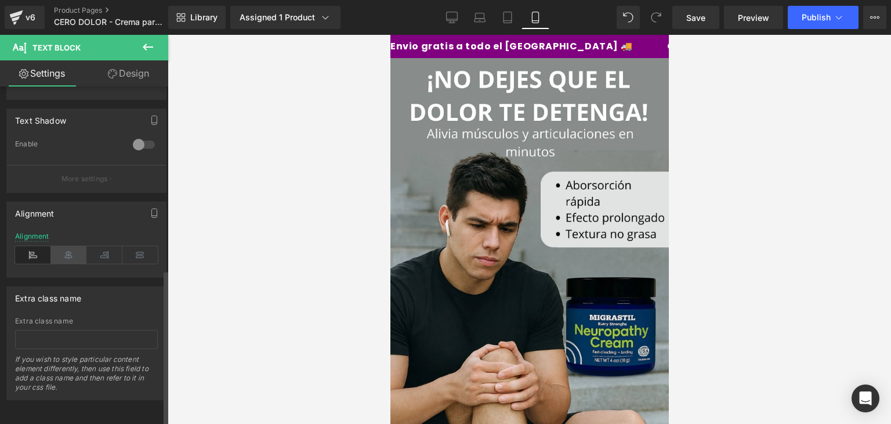
click at [73, 252] on icon at bounding box center [69, 254] width 36 height 17
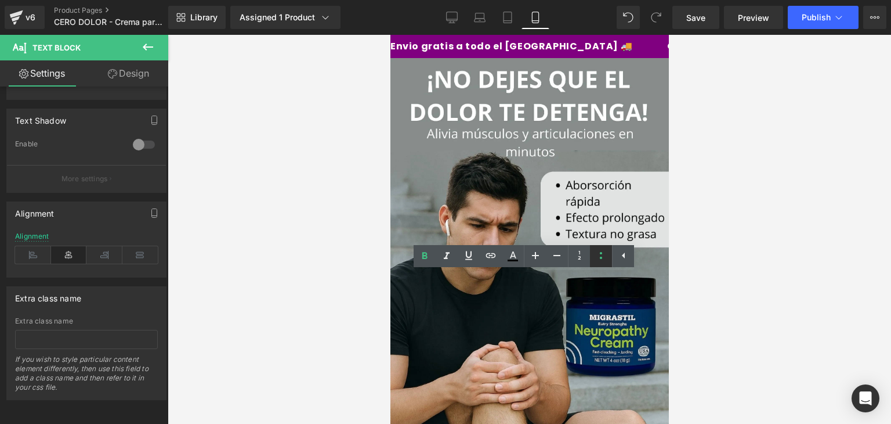
click at [594, 255] on icon at bounding box center [601, 255] width 14 height 14
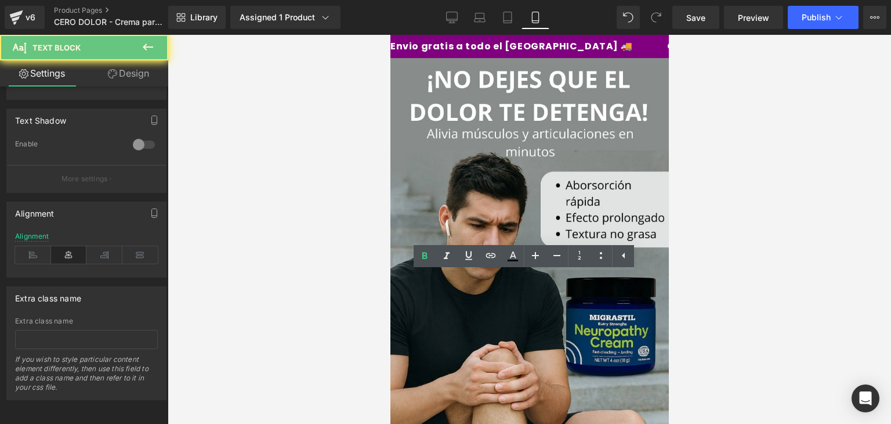
drag, startPoint x: 583, startPoint y: 299, endPoint x: 453, endPoint y: 310, distance: 130.4
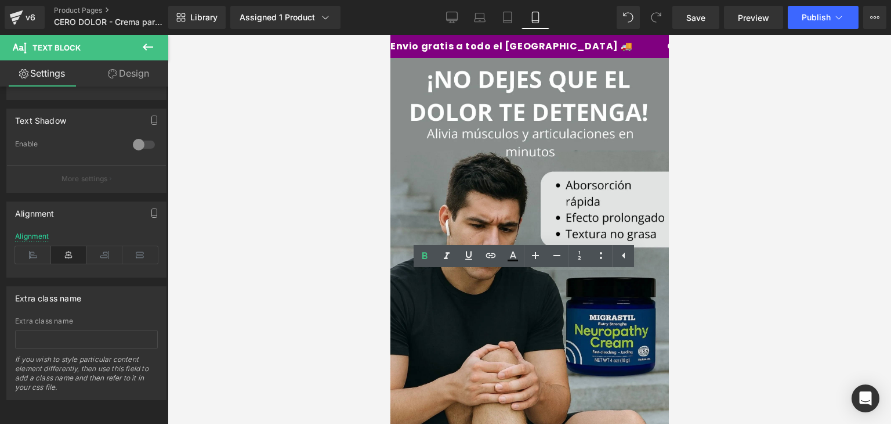
click at [746, 289] on div at bounding box center [530, 229] width 724 height 389
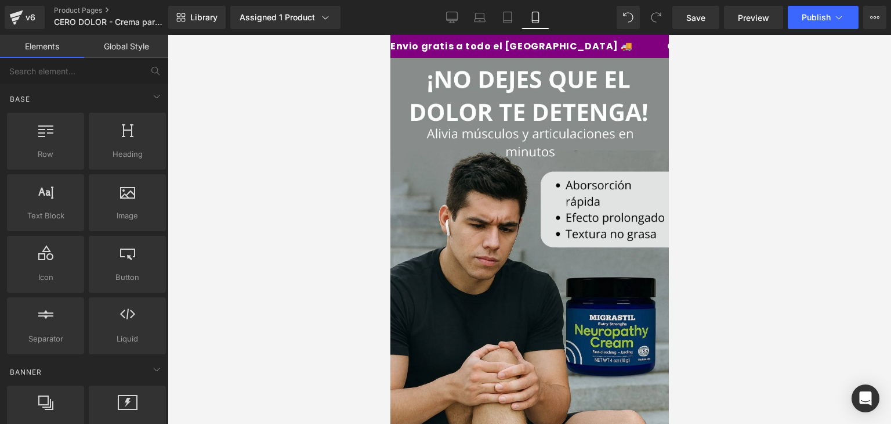
click at [822, 277] on div at bounding box center [530, 229] width 724 height 389
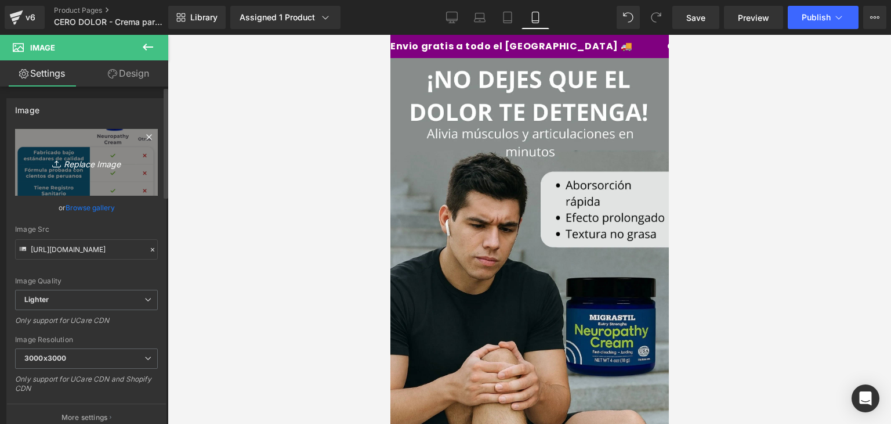
click at [93, 166] on icon "Replace Image" at bounding box center [86, 162] width 93 height 15
type input "C:\fakepath\WhatsApp-Image-2025-08-21-at-8.49.05-PM.webp"
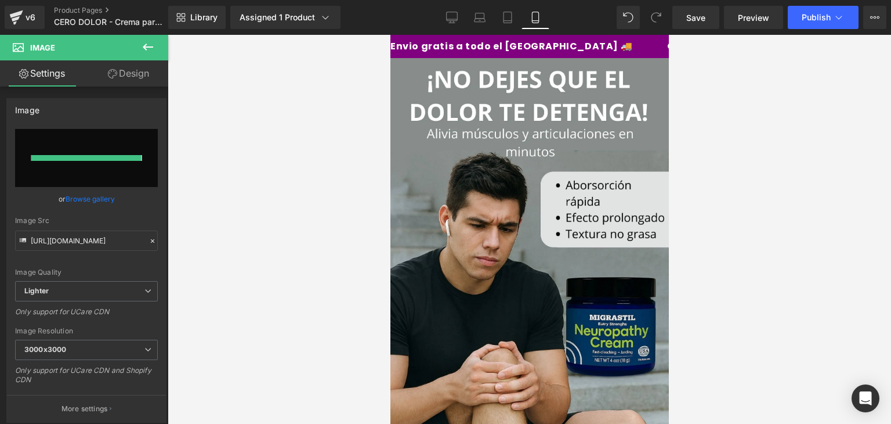
type input "[URL][DOMAIN_NAME]"
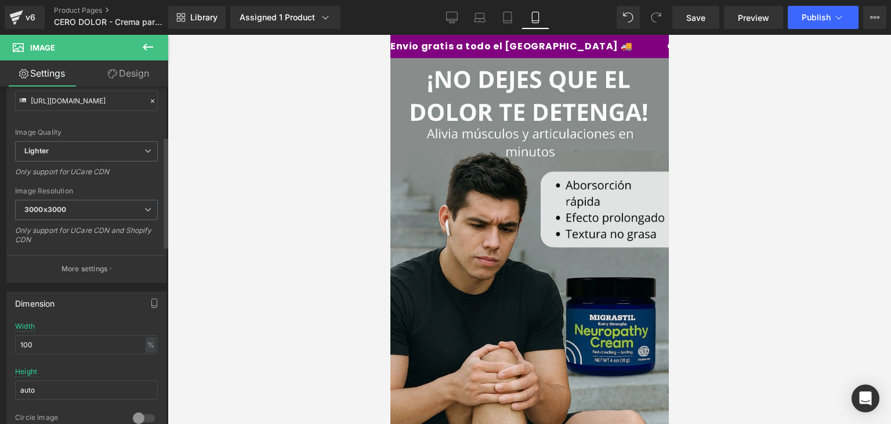
scroll to position [151, 0]
click at [721, 250] on div at bounding box center [530, 229] width 724 height 389
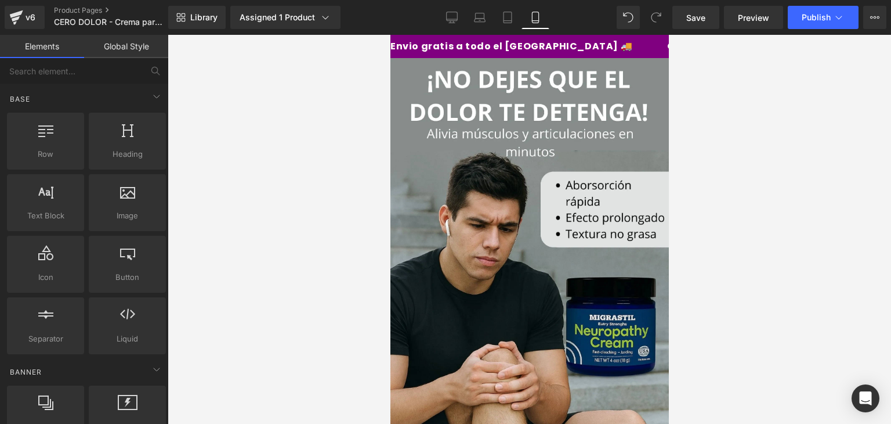
scroll to position [0, 0]
click at [819, 18] on span "Publish" at bounding box center [816, 17] width 29 height 9
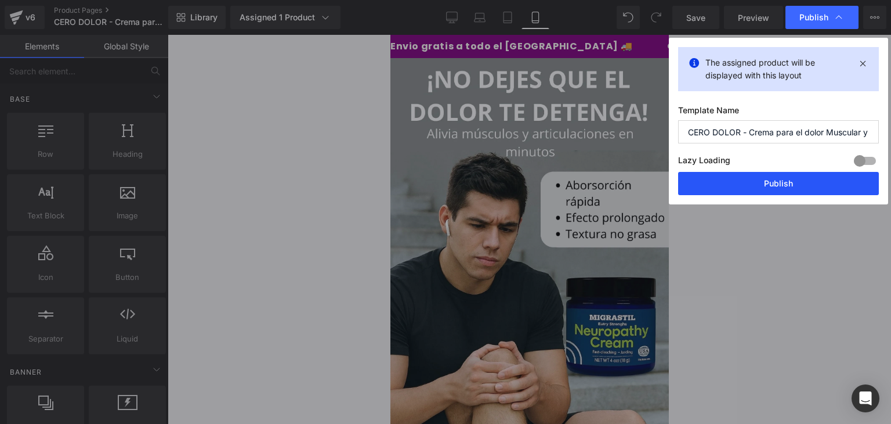
click at [783, 185] on button "Publish" at bounding box center [778, 183] width 201 height 23
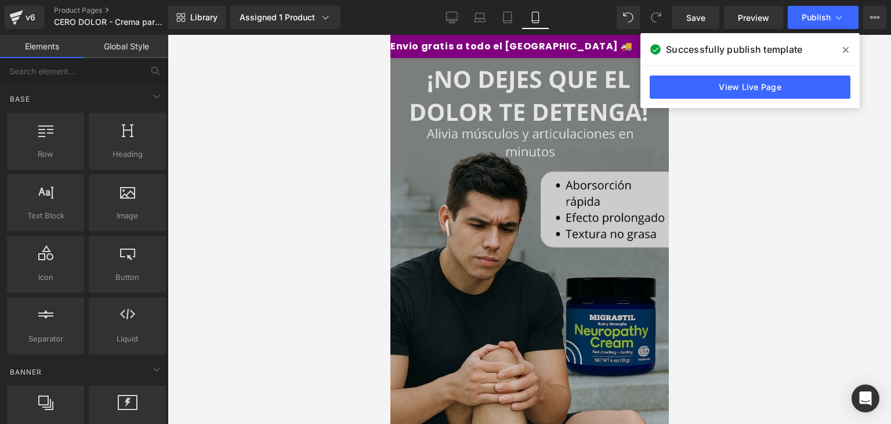
scroll to position [1223, 0]
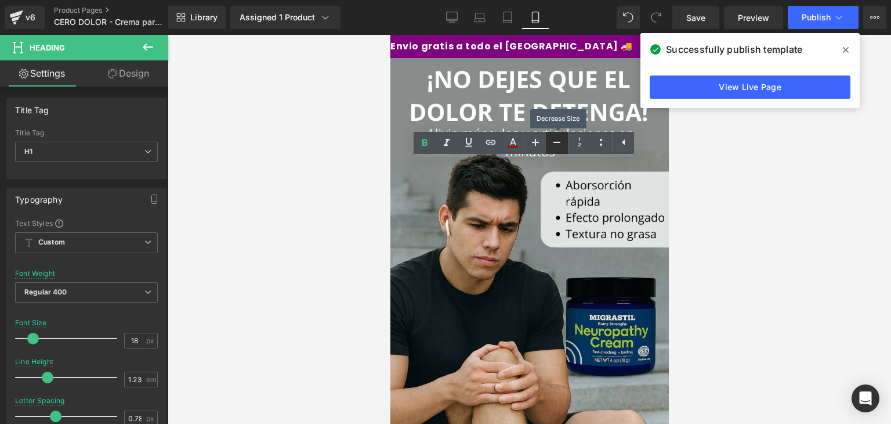
click at [555, 142] on icon at bounding box center [557, 142] width 7 height 1
type input "16"
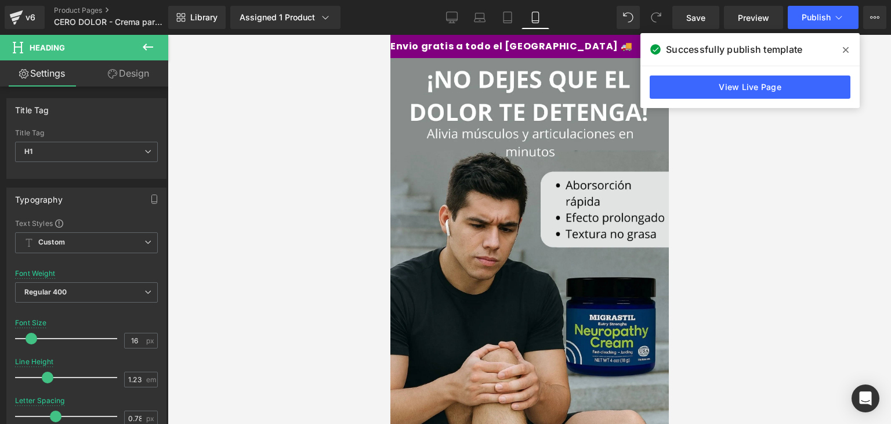
click at [688, 171] on div at bounding box center [530, 229] width 724 height 389
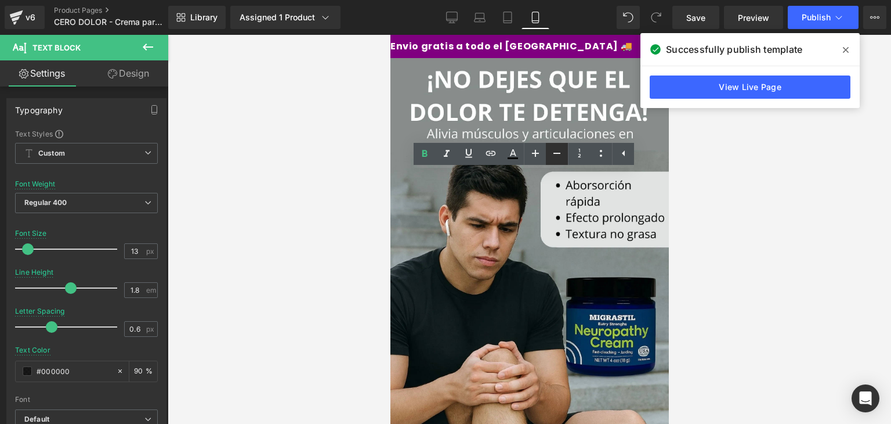
click at [556, 154] on icon at bounding box center [557, 153] width 7 height 1
click at [541, 154] on icon at bounding box center [536, 153] width 14 height 14
type input "13"
click at [711, 187] on div at bounding box center [530, 229] width 724 height 389
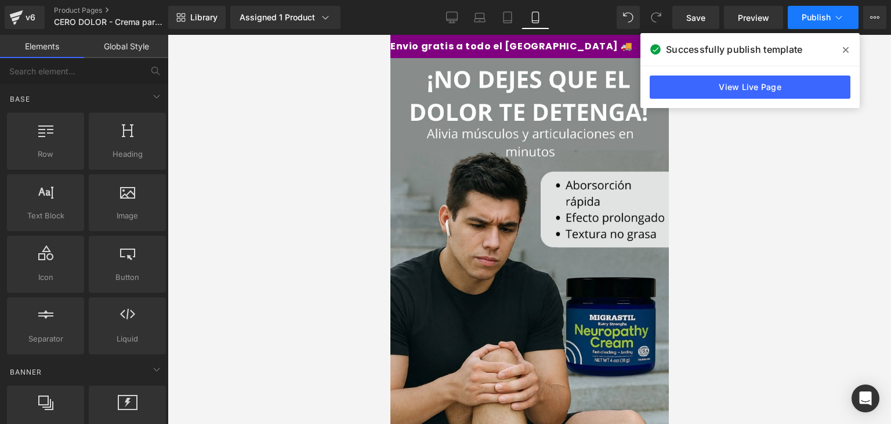
click at [811, 24] on button "Publish" at bounding box center [823, 17] width 71 height 23
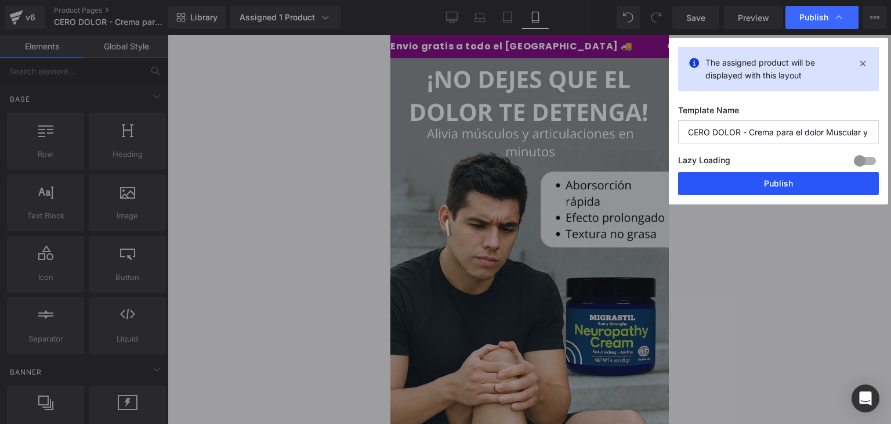
click at [764, 183] on button "Publish" at bounding box center [778, 183] width 201 height 23
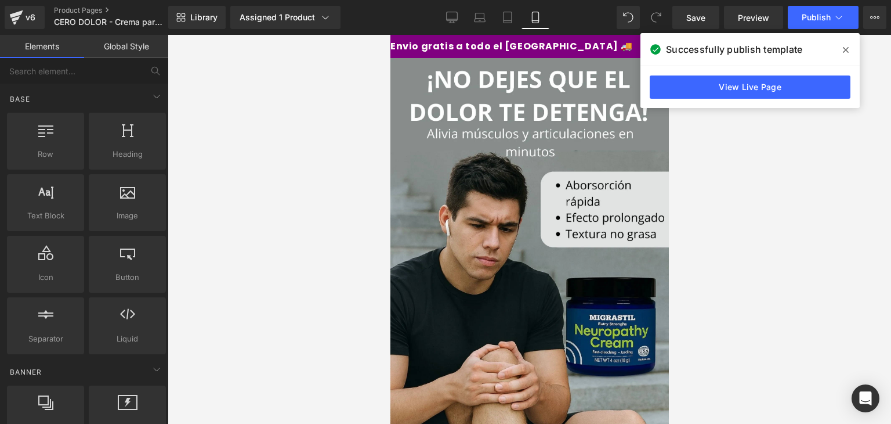
scroll to position [390, 0]
click at [737, 200] on div at bounding box center [530, 229] width 724 height 389
click at [845, 50] on icon at bounding box center [846, 50] width 6 height 6
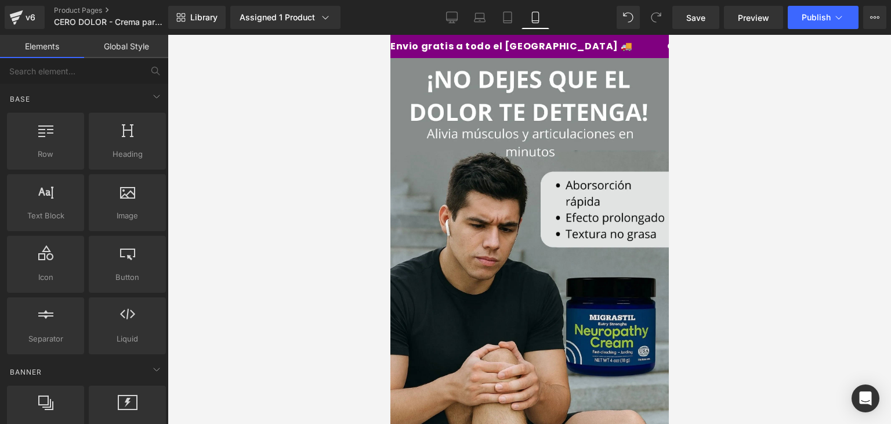
scroll to position [798, 0]
